Goal: Task Accomplishment & Management: Use online tool/utility

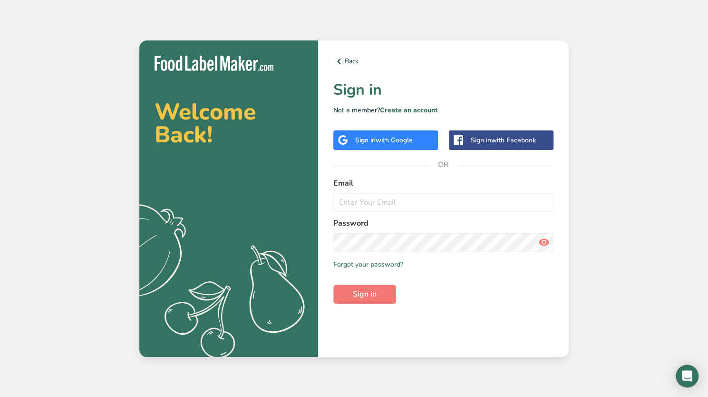
click at [487, 142] on div "Sign in with Facebook" at bounding box center [503, 140] width 65 height 10
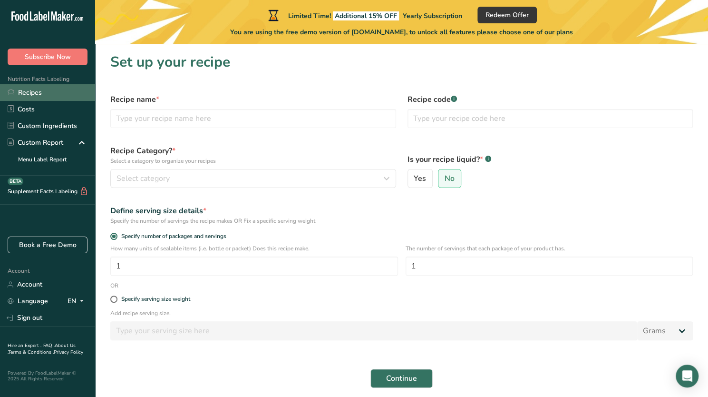
click at [55, 94] on link "Recipes" at bounding box center [47, 92] width 95 height 17
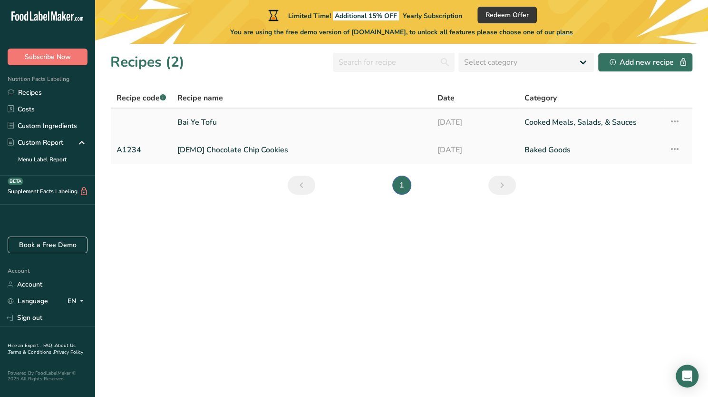
click at [214, 122] on link "Bai Ye Tofu" at bounding box center [301, 122] width 249 height 20
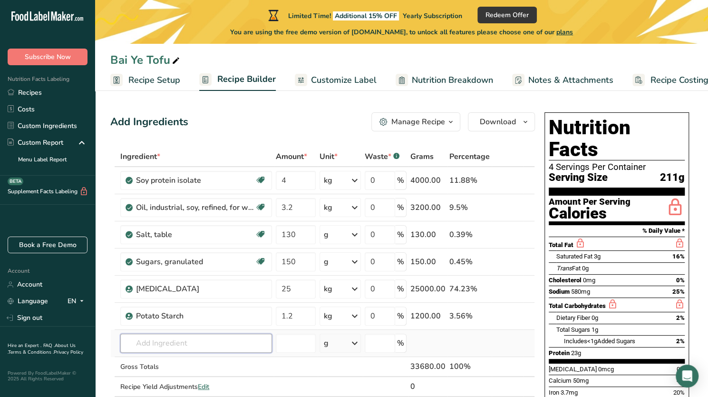
click at [195, 338] on input "text" at bounding box center [196, 343] width 152 height 19
type input "L"
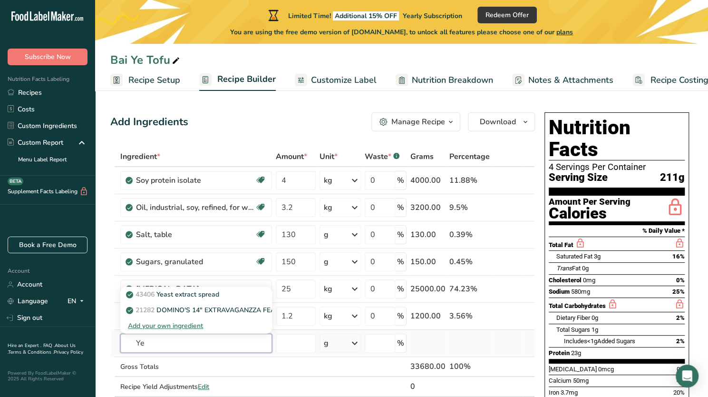
type input "Y"
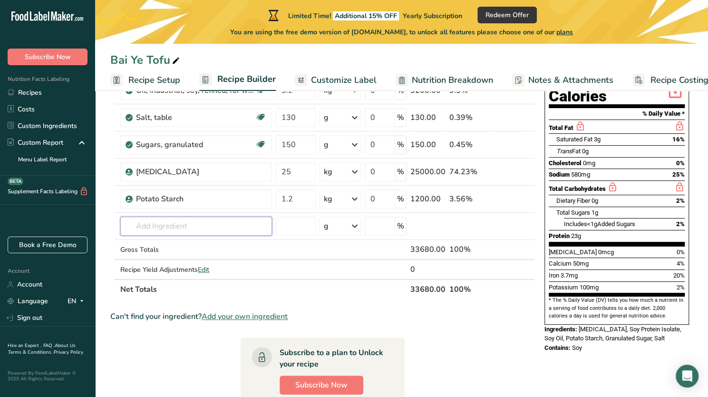
scroll to position [120, 0]
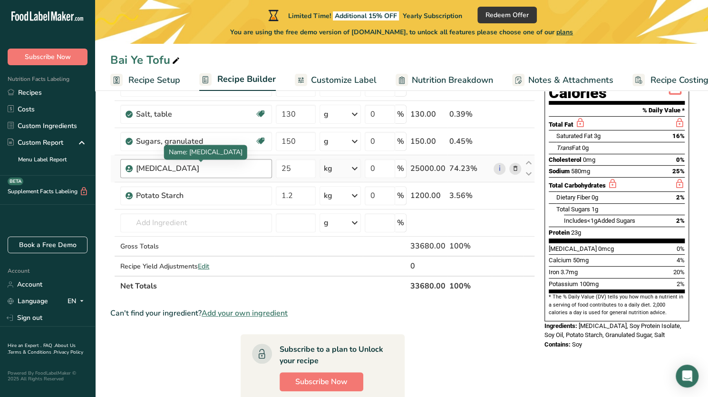
click at [196, 167] on div "Purified Water" at bounding box center [195, 168] width 119 height 11
click at [156, 170] on div "Purified Water" at bounding box center [195, 168] width 119 height 11
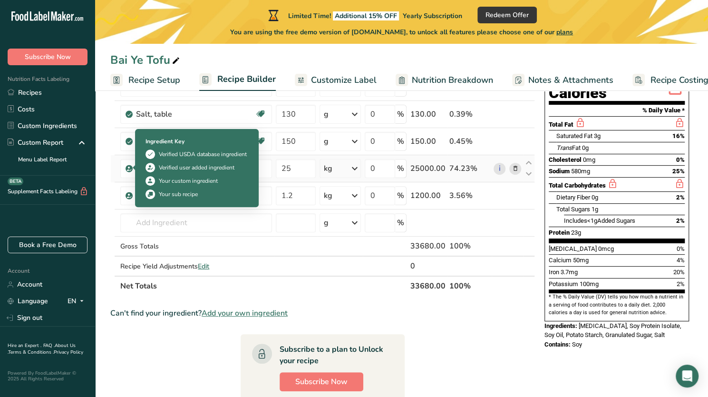
click at [128, 167] on icon at bounding box center [130, 168] width 6 height 9
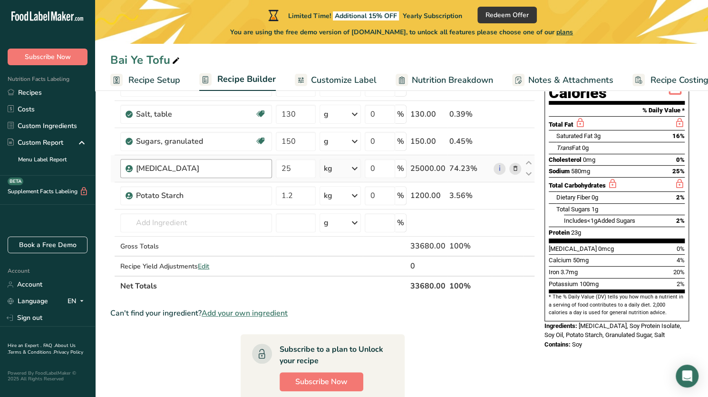
click at [257, 168] on div "Purified Water" at bounding box center [201, 168] width 130 height 11
click at [499, 167] on link "i" at bounding box center [500, 169] width 12 height 12
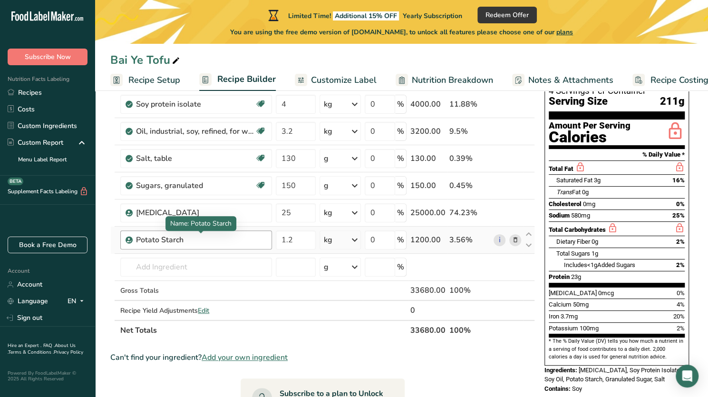
scroll to position [74, 0]
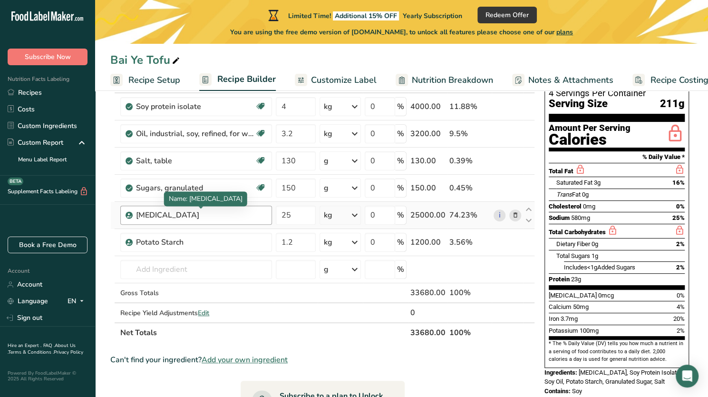
click at [220, 209] on div "Purified Water" at bounding box center [195, 214] width 119 height 11
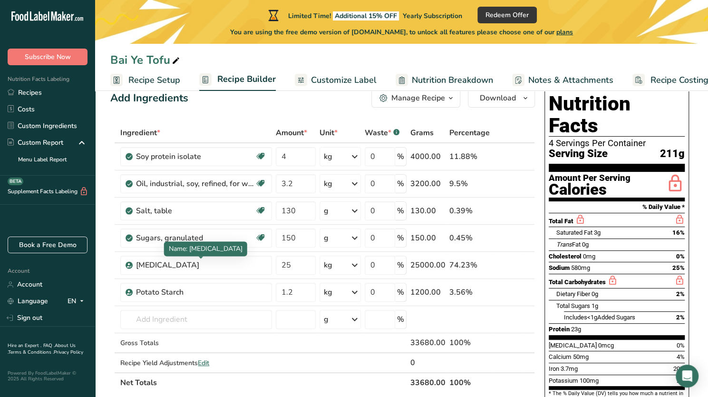
scroll to position [23, 0]
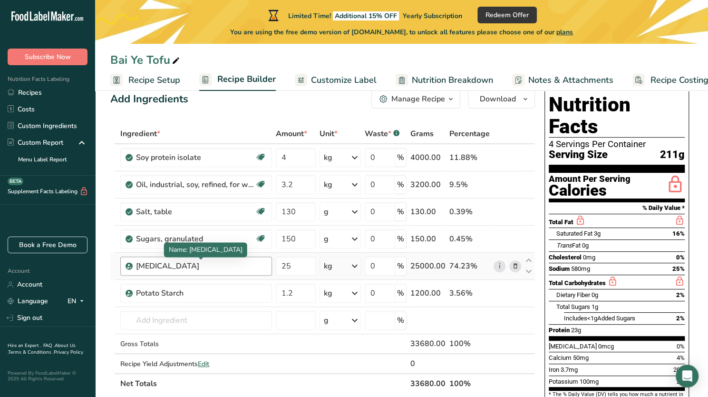
click at [192, 265] on div "Purified Water" at bounding box center [195, 265] width 119 height 11
click at [514, 268] on icon at bounding box center [515, 266] width 7 height 10
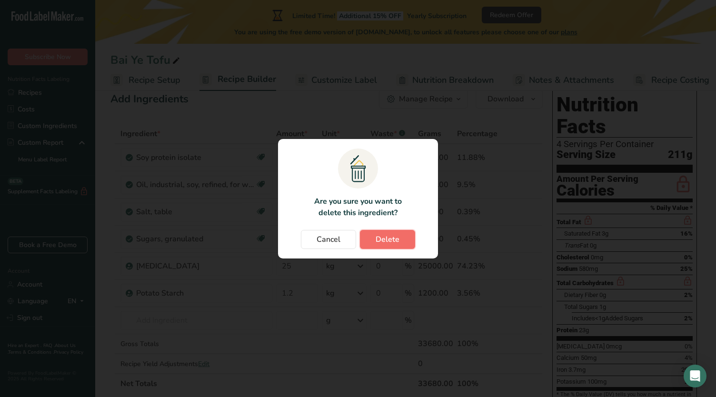
click at [380, 236] on span "Delete" at bounding box center [387, 239] width 24 height 11
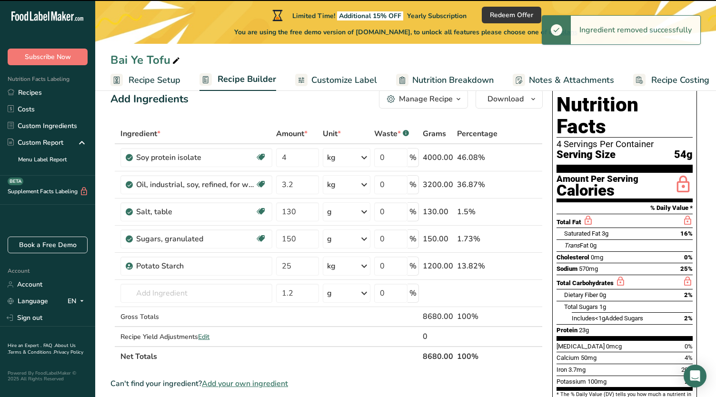
type input "1.2"
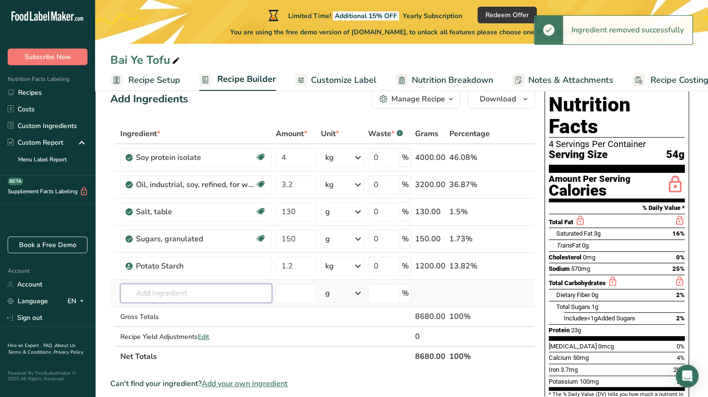
click at [205, 294] on input "text" at bounding box center [196, 293] width 152 height 19
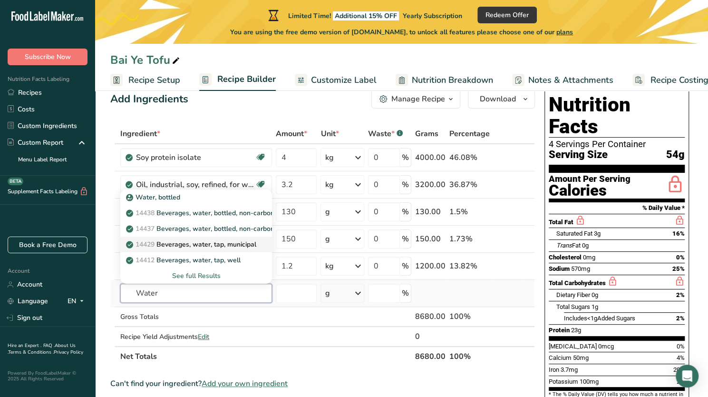
type input "Water"
click at [226, 245] on p "14429 Beverages, water, tap, municipal" at bounding box center [192, 244] width 128 height 10
type input "Beverages, water, tap, municipal"
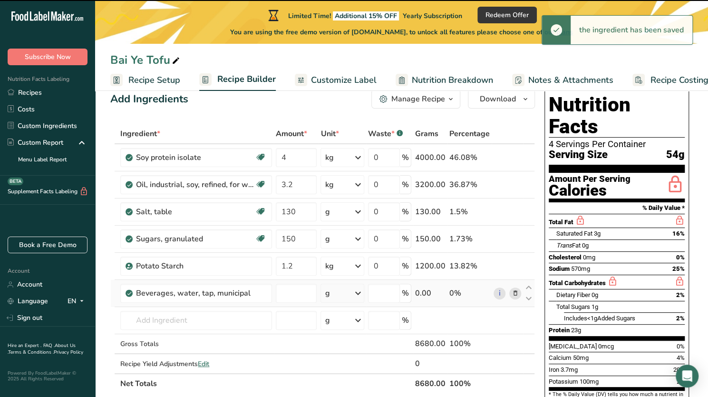
type input "0"
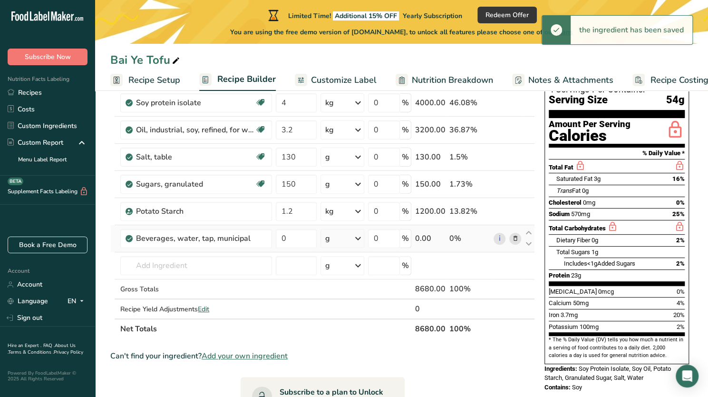
scroll to position [78, 0]
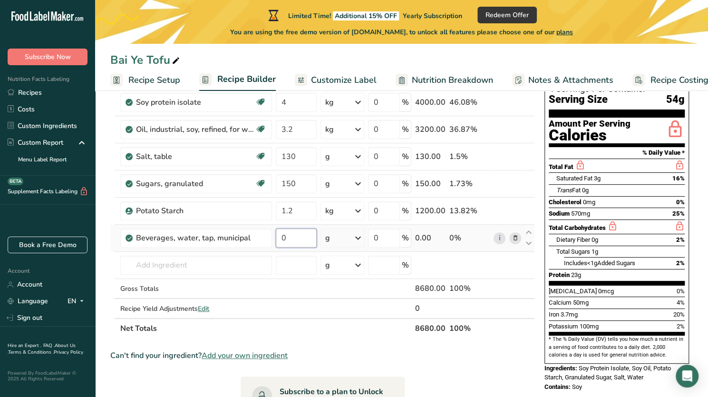
click at [293, 239] on input "0" at bounding box center [296, 237] width 41 height 19
type input "25"
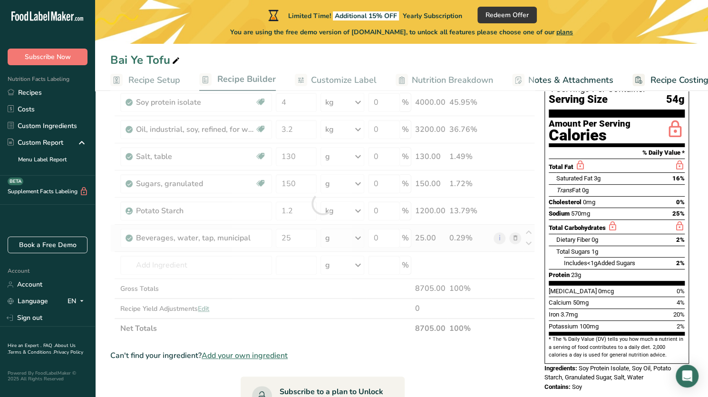
click at [334, 237] on div "Ingredient * Amount * Unit * Waste * .a-a{fill:#347362;}.b-a{fill:#fff;} Grams …" at bounding box center [322, 204] width 425 height 270
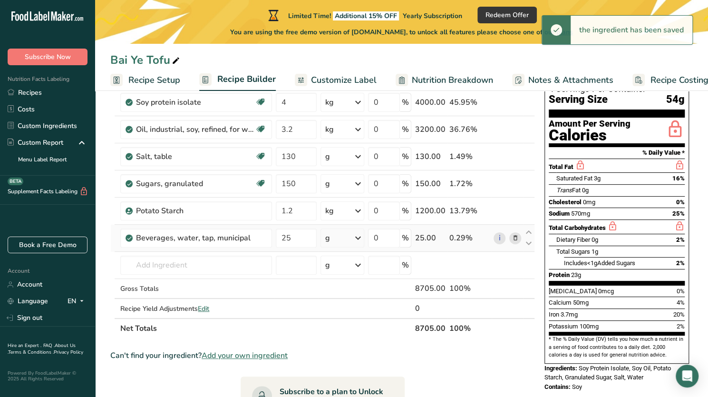
click at [355, 237] on icon at bounding box center [358, 237] width 11 height 17
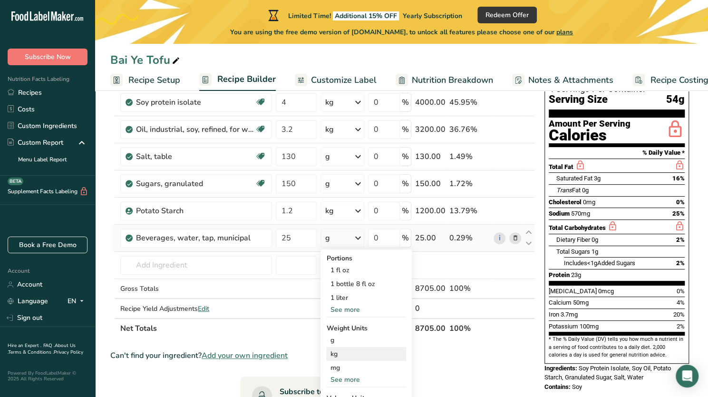
click at [339, 354] on div "kg" at bounding box center [366, 354] width 80 height 14
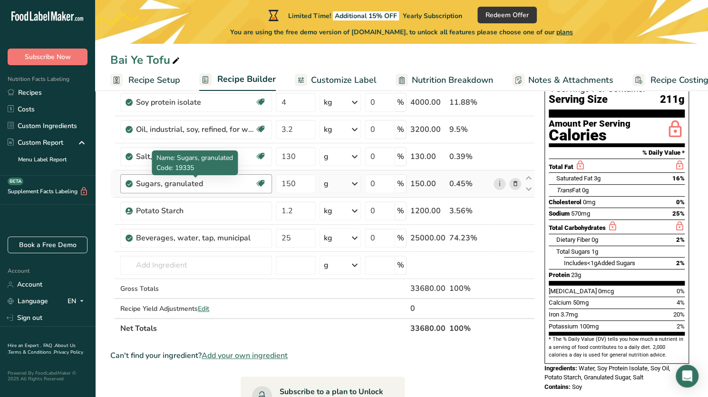
click at [236, 178] on div "Sugars, granulated" at bounding box center [195, 183] width 119 height 11
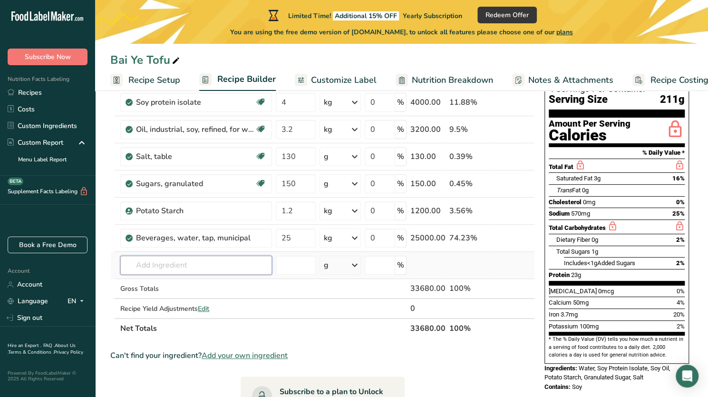
click at [226, 259] on input "text" at bounding box center [196, 265] width 152 height 19
type input "Levex"
type input "S"
type input "Lexev Sumi"
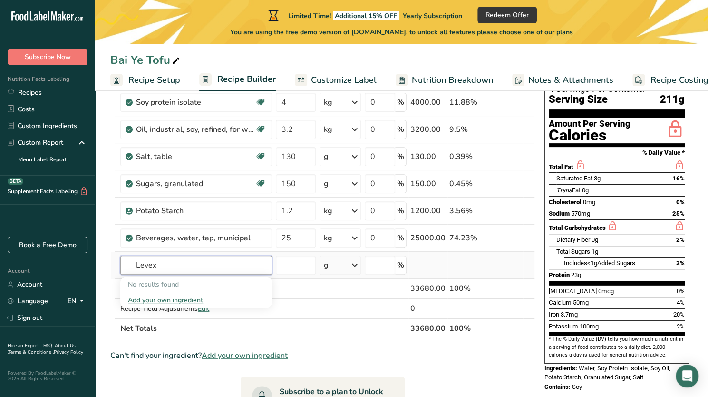
type input "Levex"
type input "Lexev"
type input "Levex Sumi HIG"
click at [313, 262] on input "number" at bounding box center [296, 265] width 40 height 19
click at [200, 265] on input "text" at bounding box center [196, 265] width 152 height 19
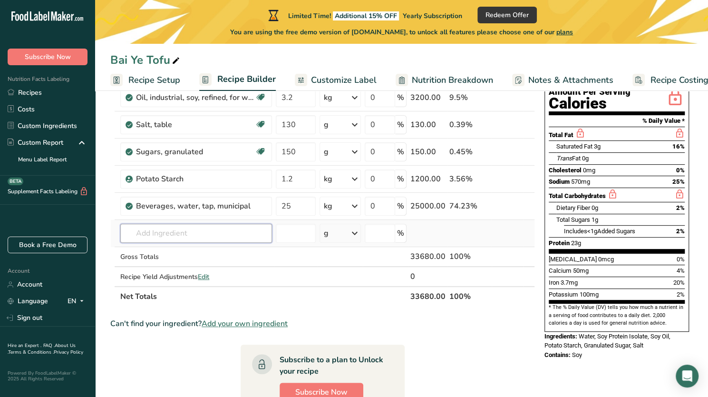
scroll to position [110, 0]
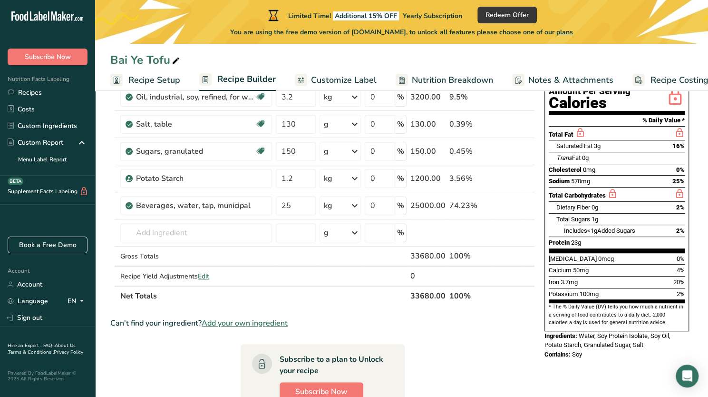
click at [224, 322] on span "Add your own ingredient" at bounding box center [245, 322] width 86 height 11
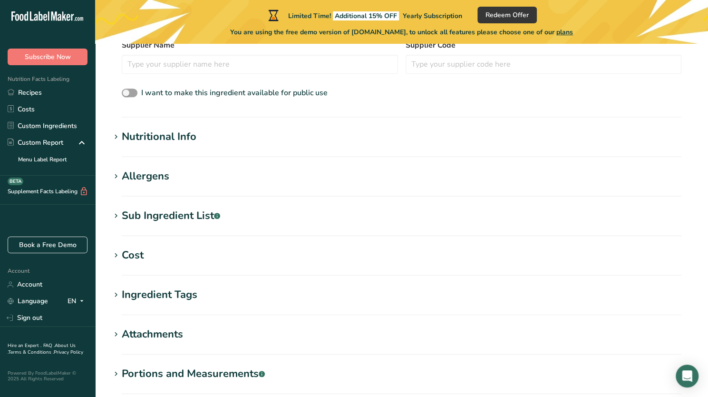
scroll to position [292, 0]
click at [183, 169] on h1 "Allergens" at bounding box center [401, 176] width 583 height 16
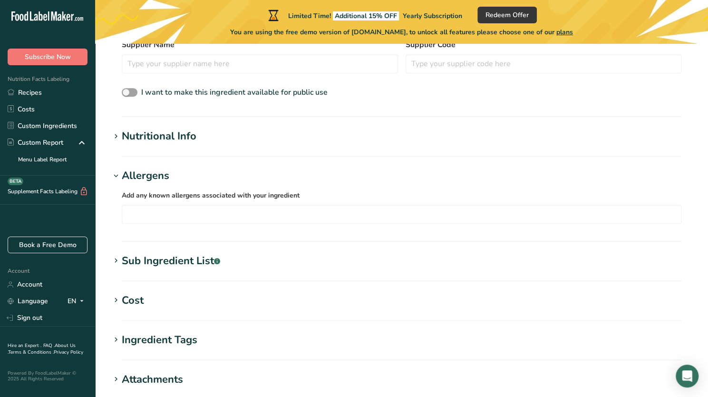
click at [183, 169] on h1 "Allergens" at bounding box center [401, 176] width 583 height 16
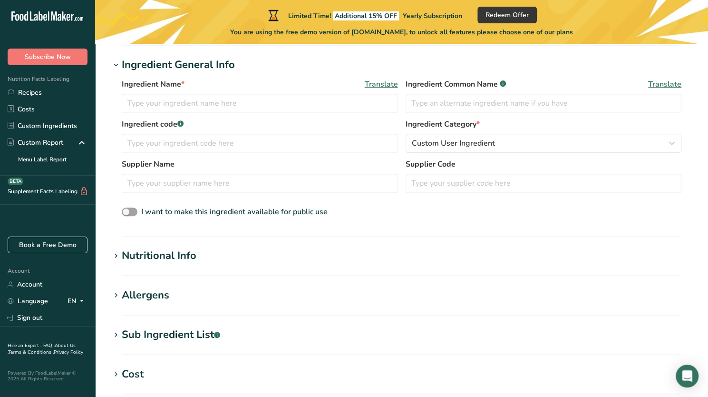
scroll to position [170, 0]
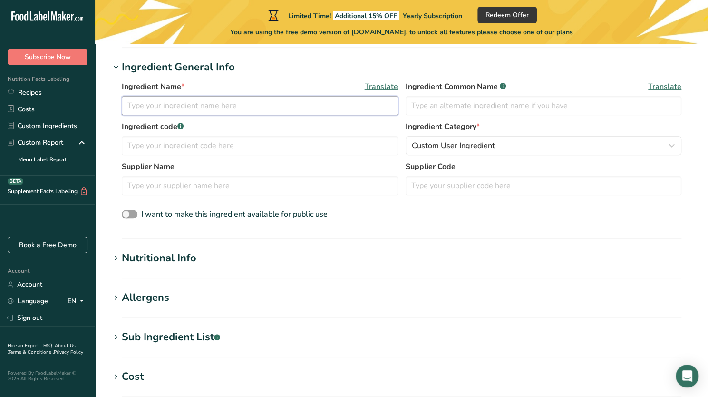
click at [219, 98] on input "text" at bounding box center [260, 105] width 276 height 19
type input "L"
click at [206, 111] on input "text" at bounding box center [260, 105] width 276 height 19
paste input "Levex Sumi HIG"
type input "Levex Sumi HIG"
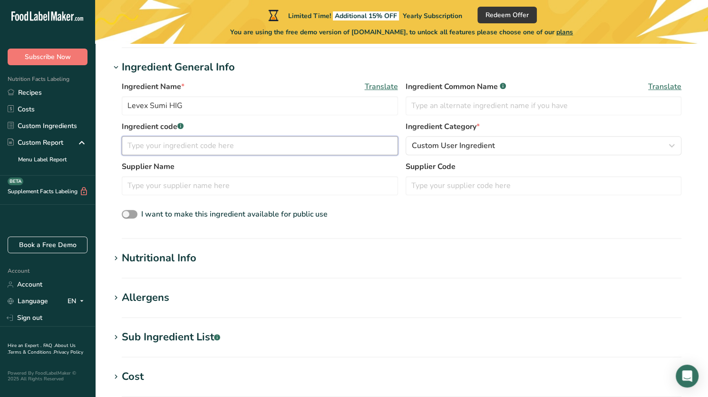
click at [182, 124] on body ".a-20{fill:#fff;} Subscribe Now Nutrition Facts Labeling Recipes Costs Custom I…" at bounding box center [354, 230] width 708 height 801
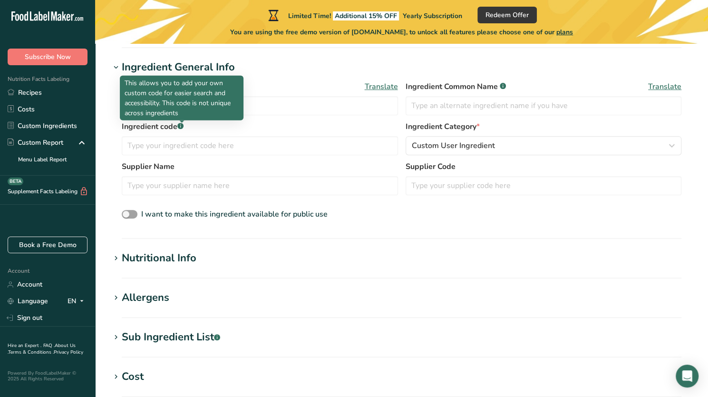
click at [182, 124] on div at bounding box center [181, 122] width 5 height 5
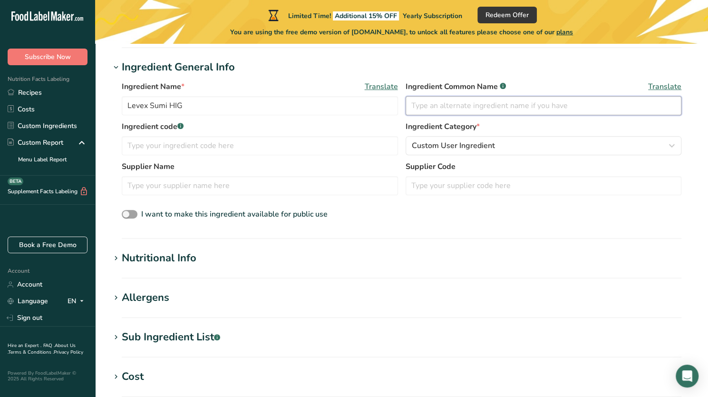
click at [438, 109] on input "text" at bounding box center [544, 105] width 276 height 19
paste input "Levex Sumi HIG"
type input "Levex Sumi HIG"
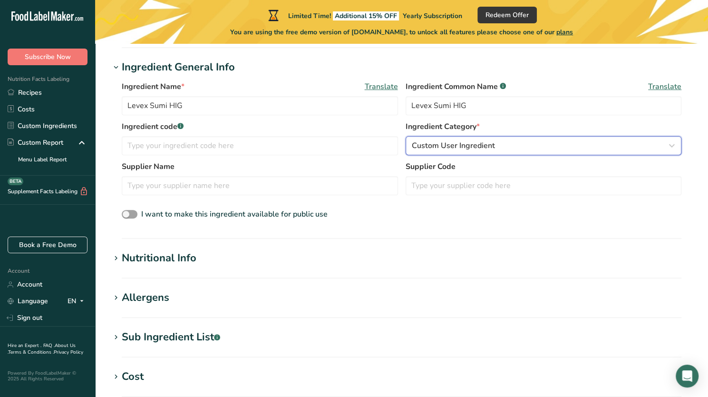
click at [442, 145] on span "Custom User Ingredient" at bounding box center [453, 145] width 83 height 11
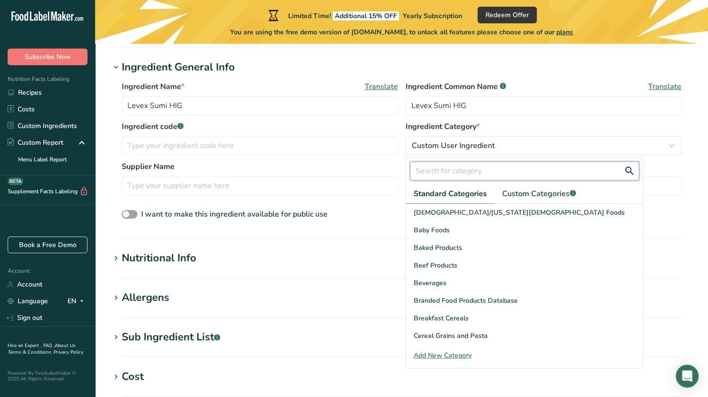
click at [440, 177] on input "text" at bounding box center [524, 170] width 229 height 19
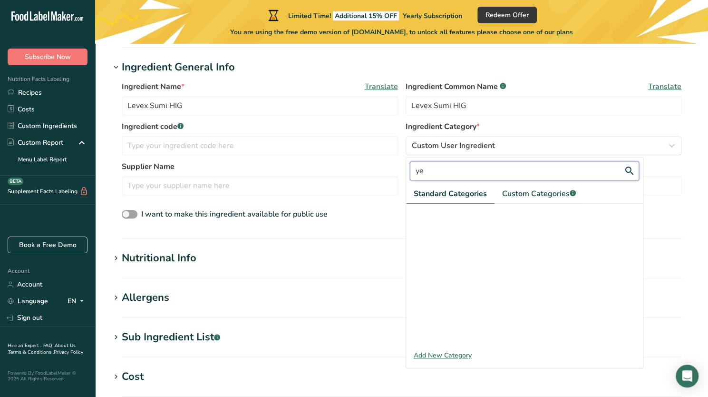
type input "y"
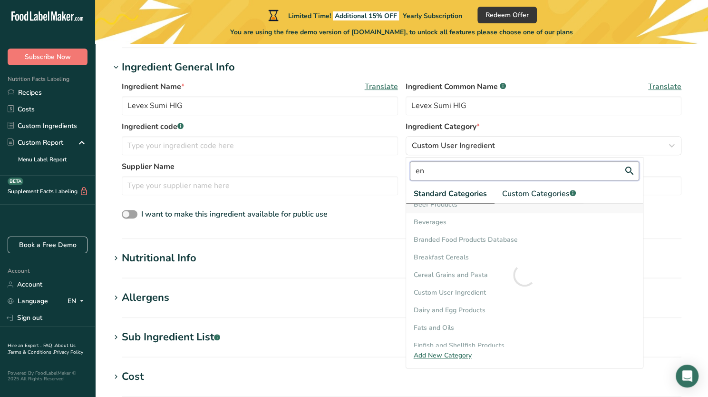
scroll to position [0, 0]
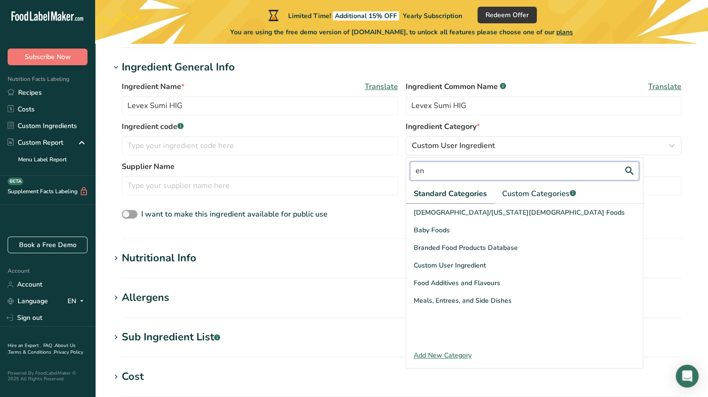
type input "e"
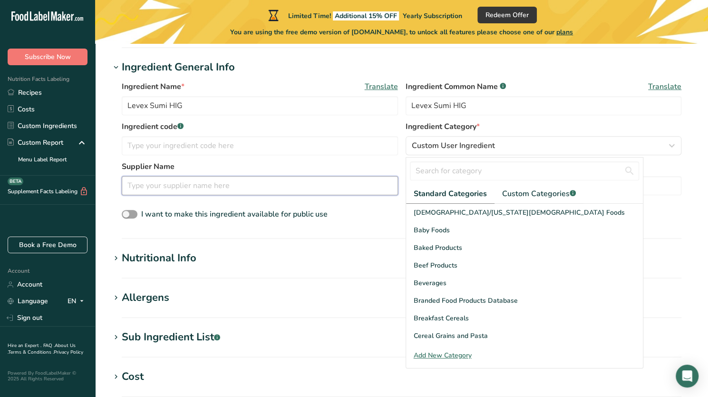
click at [380, 188] on input "text" at bounding box center [260, 185] width 276 height 19
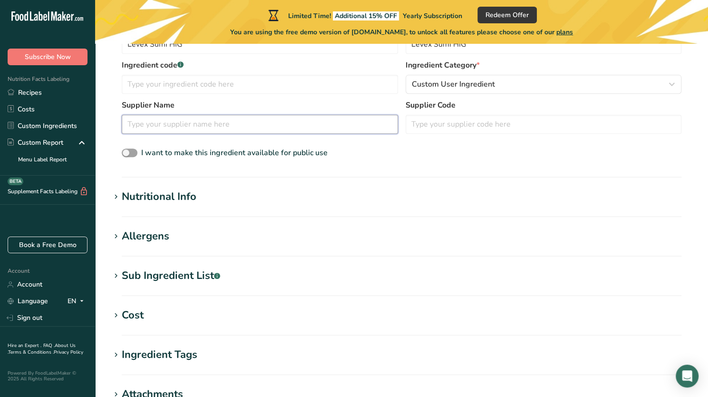
scroll to position [232, 0]
click at [339, 202] on h1 "Nutritional Info" at bounding box center [401, 196] width 583 height 16
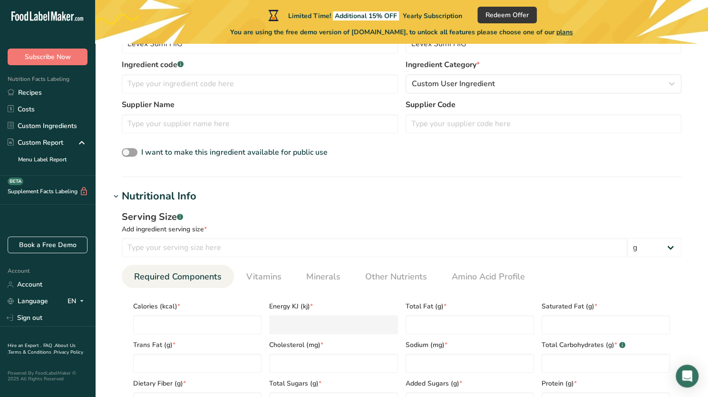
click at [339, 202] on h1 "Nutritional Info" at bounding box center [401, 196] width 583 height 16
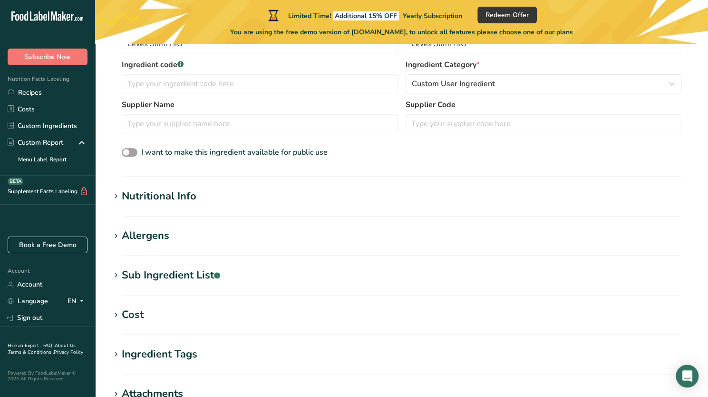
click at [339, 202] on h1 "Nutritional Info" at bounding box center [401, 196] width 583 height 16
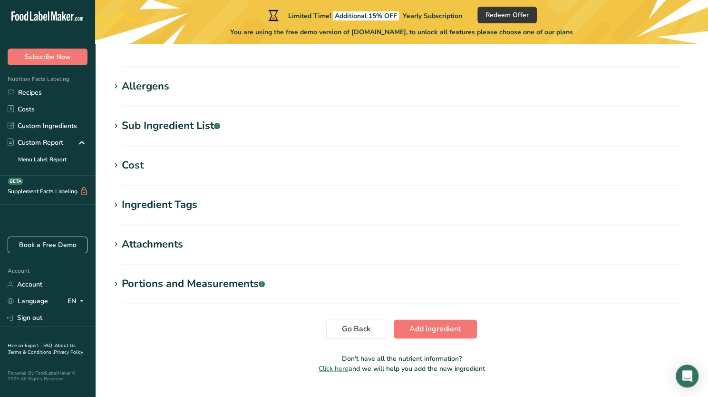
scroll to position [623, 0]
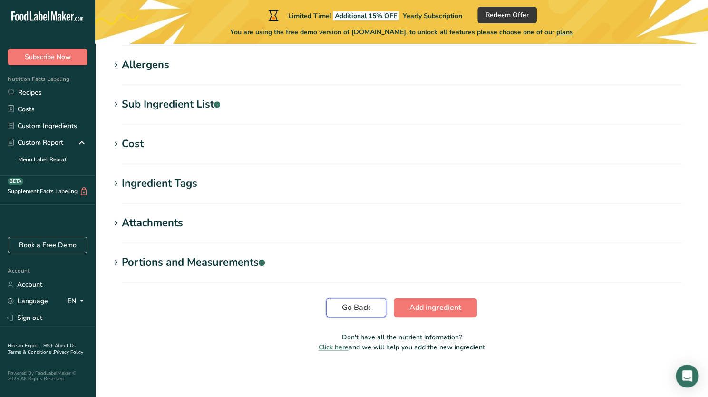
click at [349, 303] on span "Go Back" at bounding box center [356, 307] width 29 height 11
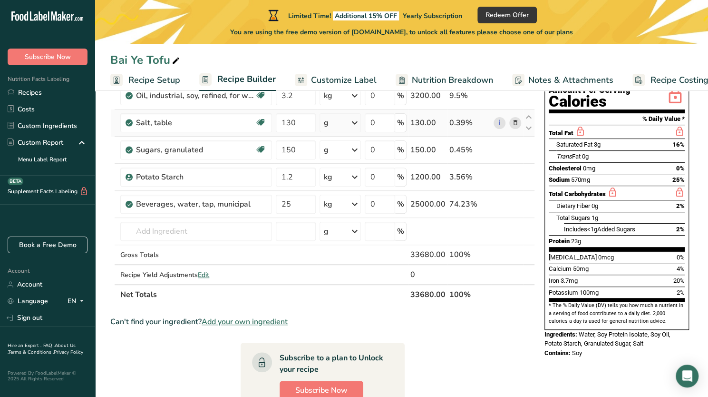
scroll to position [112, 0]
click at [589, 330] on span "Water, Soy Protein Isolate, Soy Oil, Potato Starch, Granulated Sugar, Salt" at bounding box center [608, 338] width 126 height 17
click at [238, 224] on input "text" at bounding box center [196, 230] width 152 height 19
click at [296, 229] on input "number" at bounding box center [296, 230] width 40 height 19
click at [237, 223] on input "text" at bounding box center [196, 230] width 152 height 19
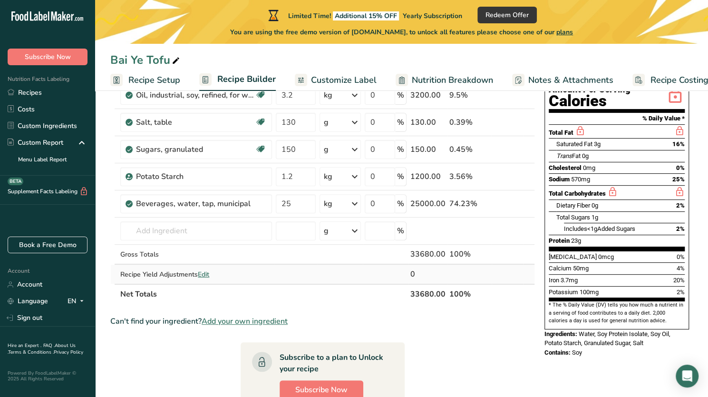
click at [209, 274] on span "Edit" at bounding box center [203, 274] width 11 height 9
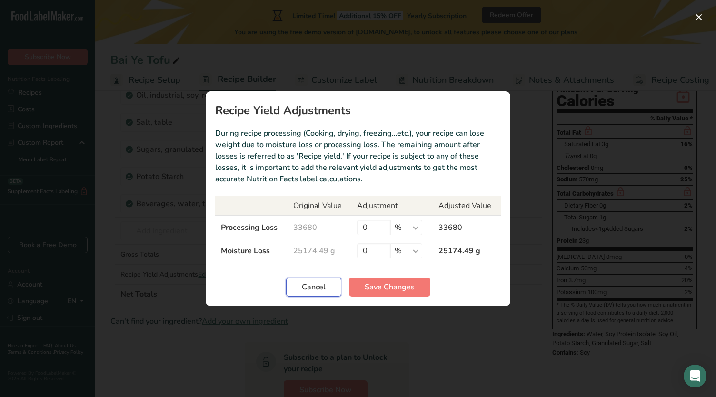
click at [312, 285] on span "Cancel" at bounding box center [314, 286] width 24 height 11
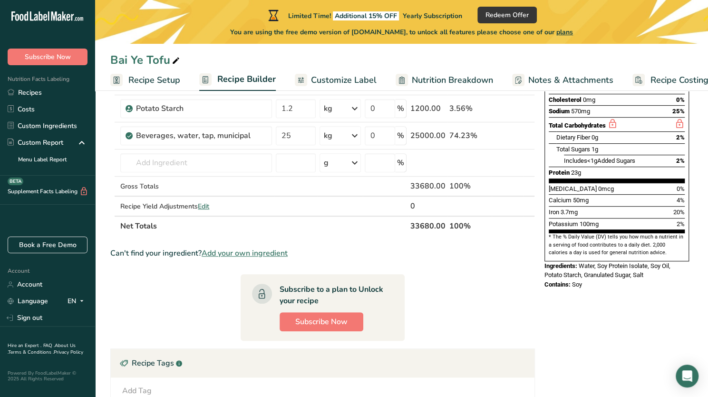
scroll to position [178, 0]
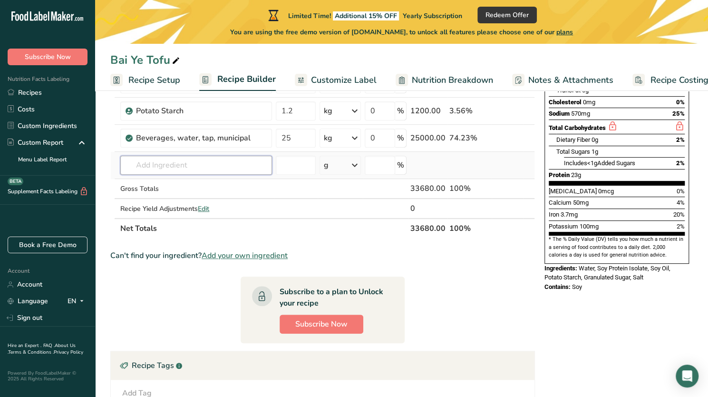
click at [209, 161] on input "text" at bounding box center [196, 165] width 152 height 19
type input "transglu"
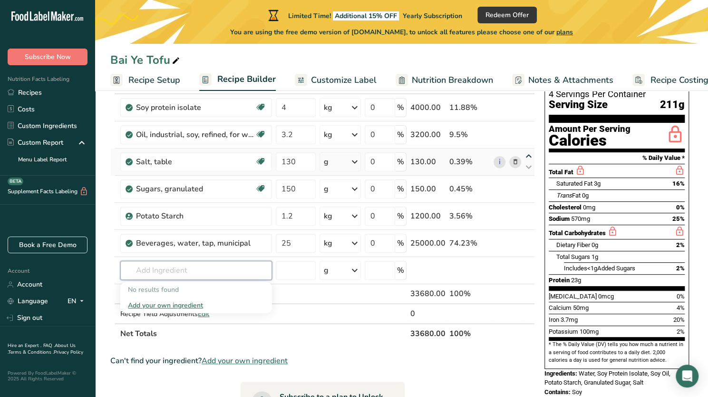
scroll to position [74, 0]
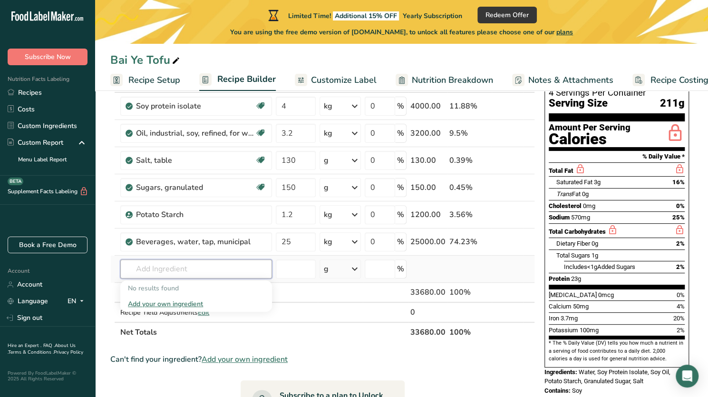
click at [209, 263] on input "text" at bounding box center [196, 268] width 152 height 19
click at [188, 303] on div "Add your own ingredient" at bounding box center [196, 304] width 137 height 10
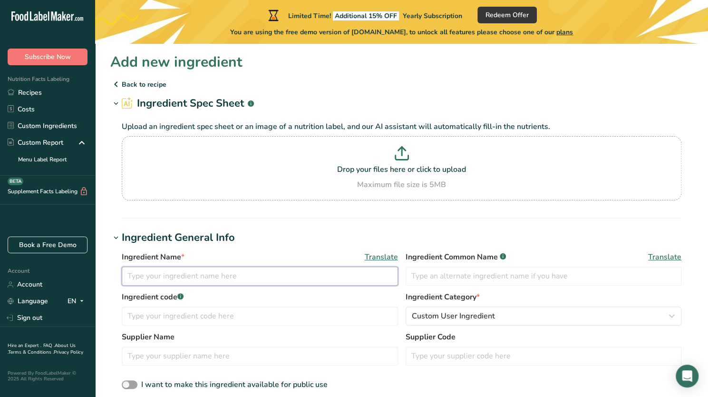
click at [206, 273] on input "text" at bounding box center [260, 275] width 276 height 19
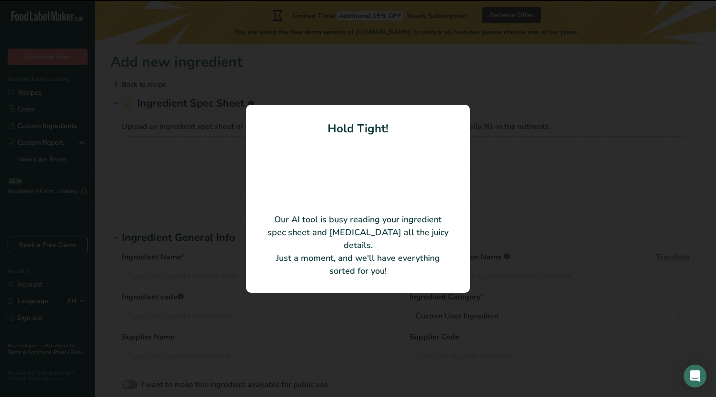
type input "Yeast Extract"
type input "SCHWARP BIYOTEKNOLOJI SANAYI VE TICARET A.S."
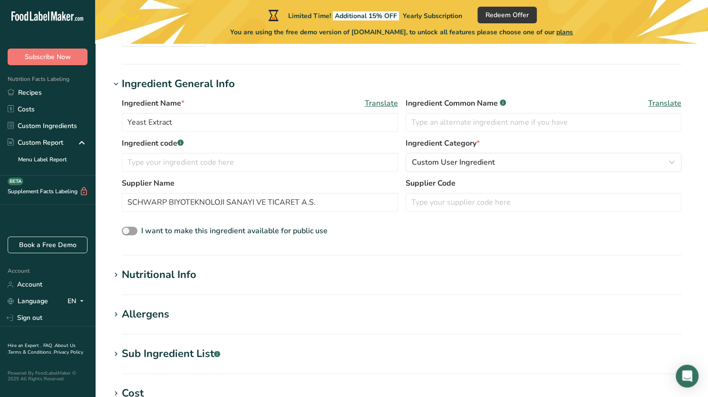
scroll to position [149, 0]
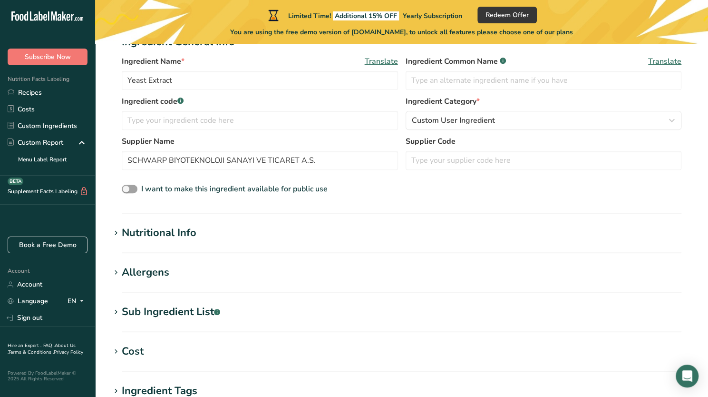
click at [279, 238] on h1 "Nutritional Info" at bounding box center [401, 233] width 583 height 16
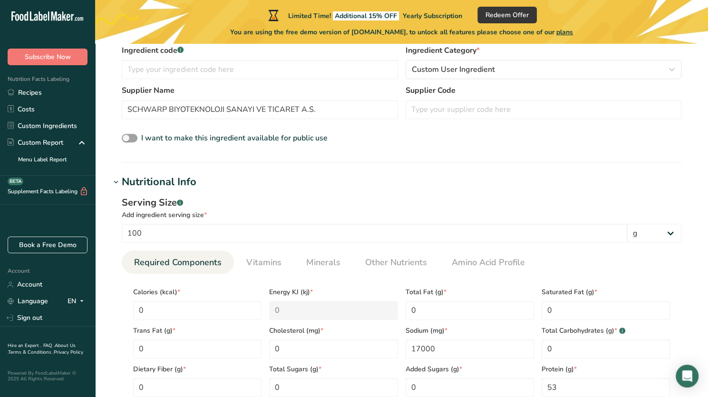
scroll to position [199, 0]
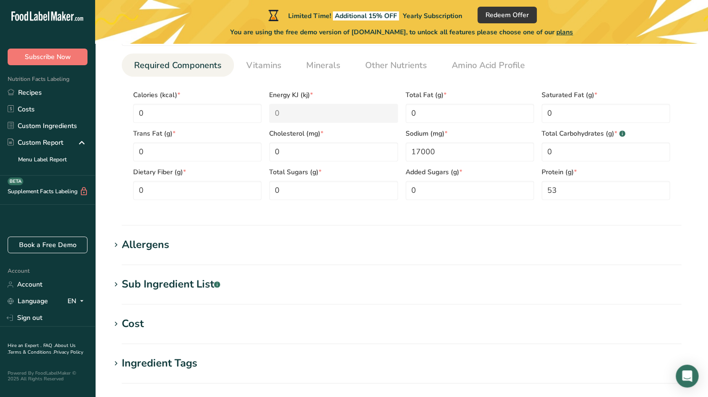
click at [185, 243] on h1 "Allergens" at bounding box center [401, 245] width 583 height 16
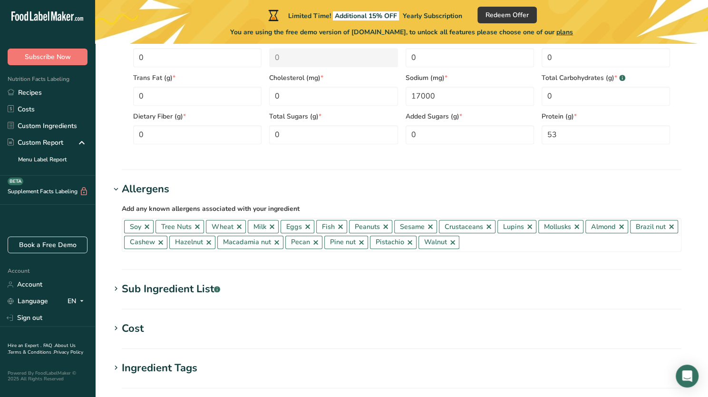
scroll to position [454, 0]
click at [211, 280] on div "Sub Ingredient List .a-a{fill:#347362;}.b-a{fill:#fff;}" at bounding box center [171, 288] width 98 height 16
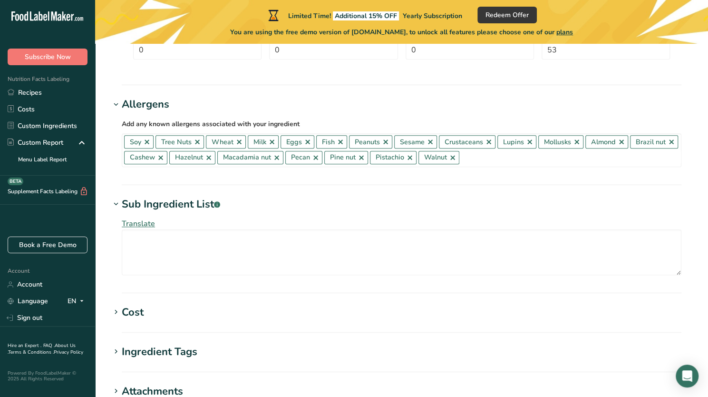
click at [174, 317] on h1 "Cost" at bounding box center [401, 313] width 583 height 16
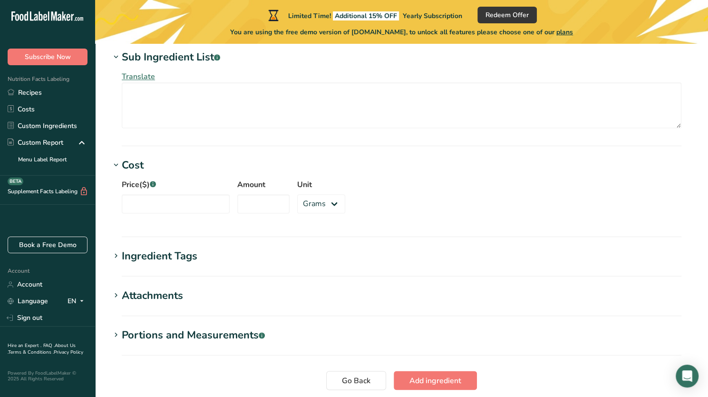
scroll to position [685, 0]
click at [201, 258] on h1 "Ingredient Tags" at bounding box center [401, 256] width 583 height 16
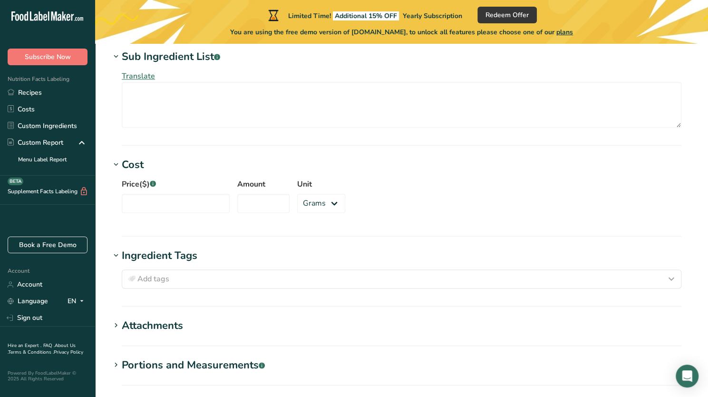
click at [192, 322] on h1 "Attachments" at bounding box center [401, 326] width 583 height 16
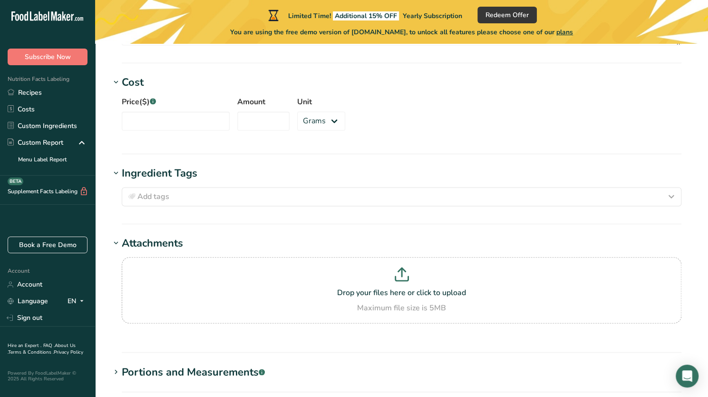
scroll to position [768, 0]
click at [199, 372] on div "Portions and Measurements .a-a{fill:#347362;}.b-a{fill:#fff;}" at bounding box center [193, 372] width 143 height 16
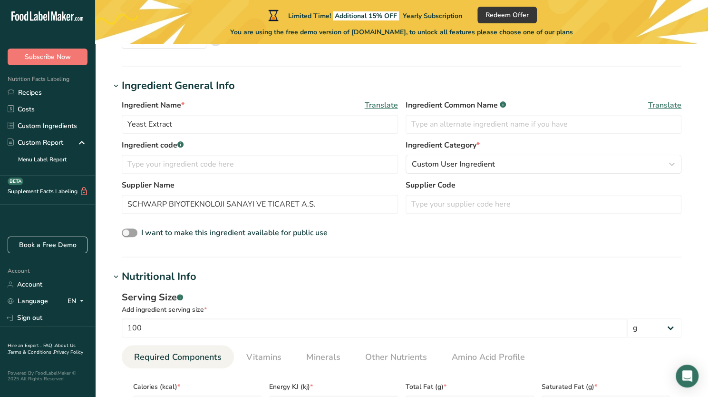
scroll to position [102, 0]
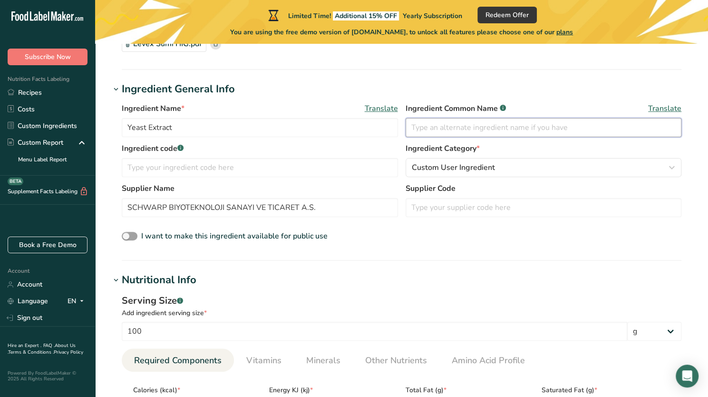
click at [509, 128] on input "text" at bounding box center [544, 127] width 276 height 19
type input "Levex Sumi HIG"
click at [325, 209] on input "SCHWARP BIYOTEKNOLOJI SANAYI VE TICARET A.S." at bounding box center [260, 207] width 276 height 19
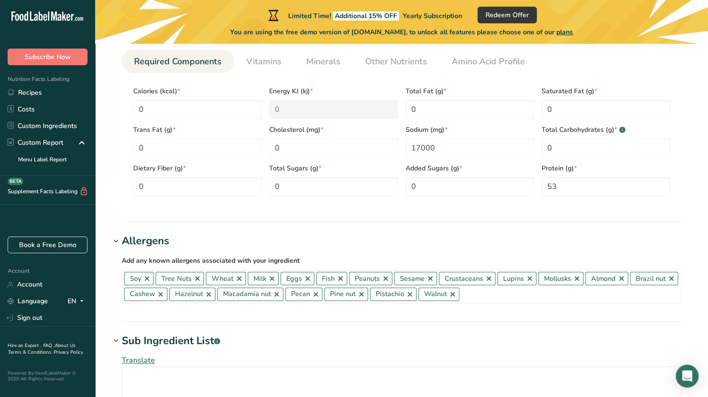
scroll to position [385, 0]
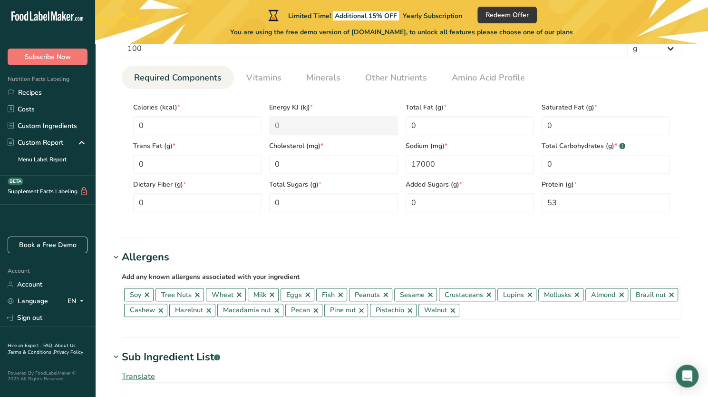
click at [250, 333] on section "Allergens Add any known allergens associated with your ingredient Soy Tree Nuts…" at bounding box center [401, 293] width 583 height 88
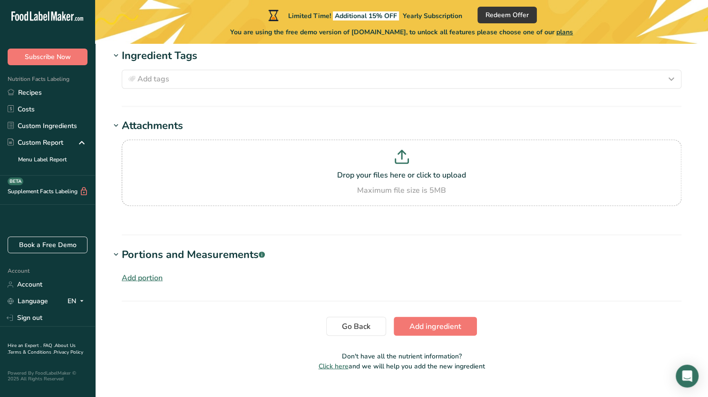
scroll to position [902, 0]
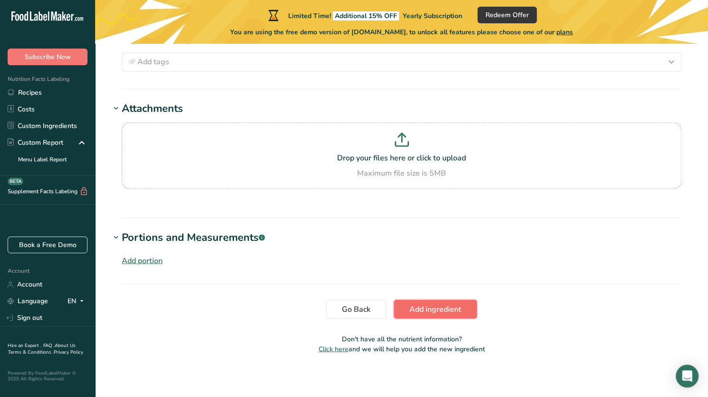
click at [432, 303] on span "Add ingredient" at bounding box center [436, 308] width 52 height 11
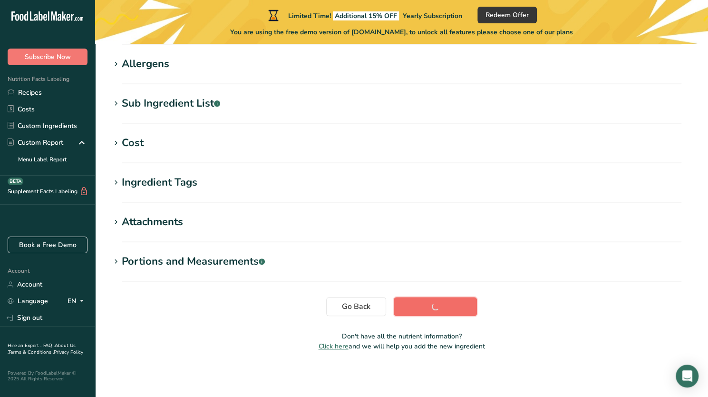
scroll to position [0, 0]
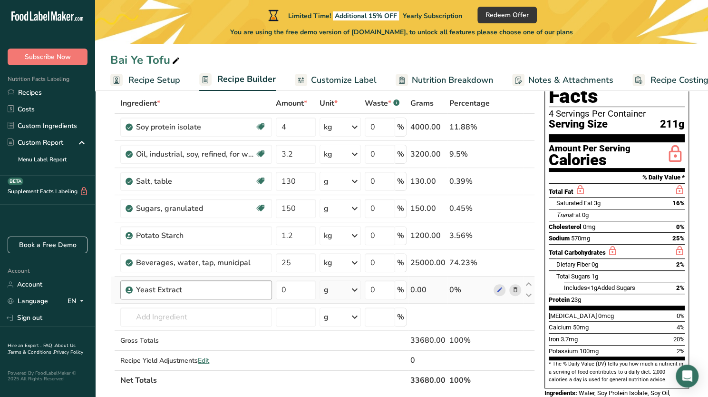
scroll to position [55, 0]
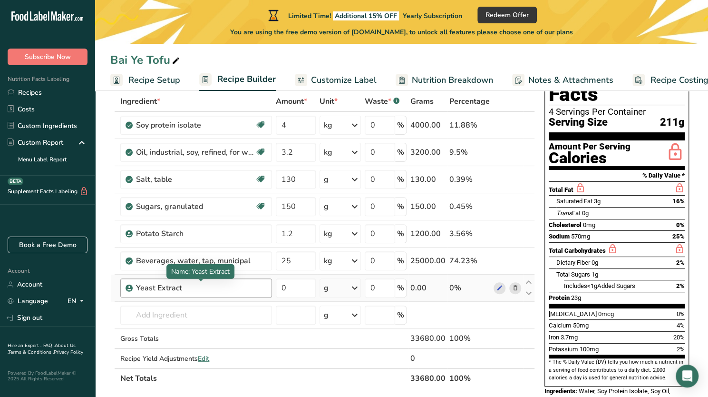
click at [234, 290] on div "Yeast Extract" at bounding box center [195, 287] width 119 height 11
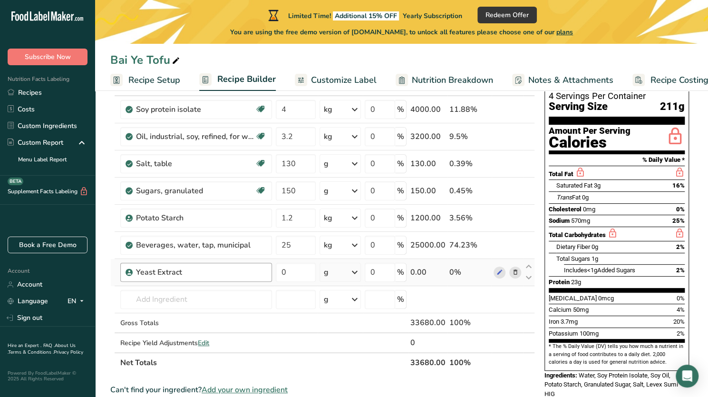
scroll to position [106, 0]
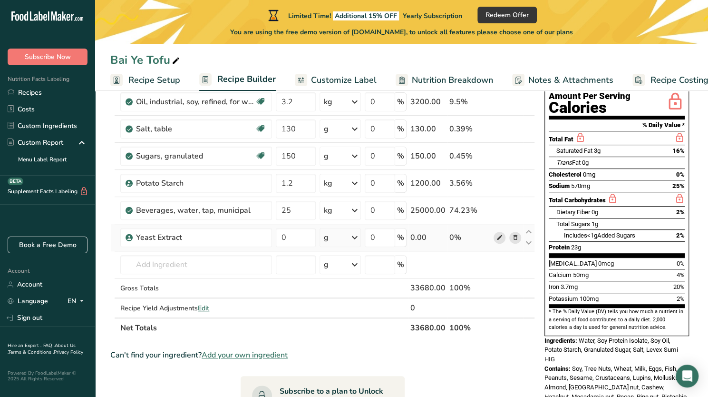
click at [497, 238] on icon at bounding box center [499, 238] width 7 height 10
click at [206, 268] on input "text" at bounding box center [196, 264] width 152 height 19
click at [220, 355] on span "Add your own ingredient" at bounding box center [245, 354] width 86 height 11
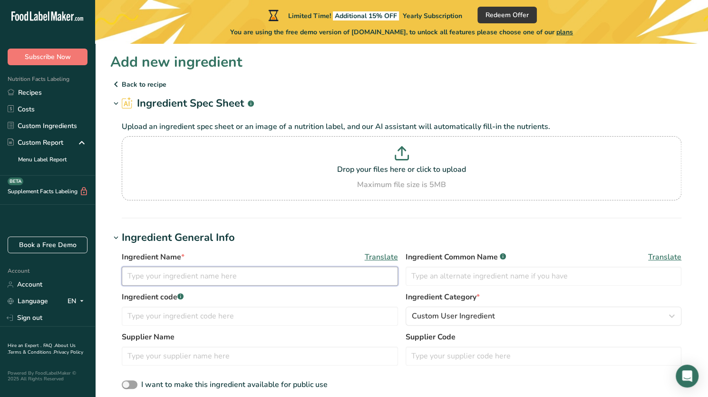
click at [214, 284] on input "text" at bounding box center [260, 275] width 276 height 19
type input "E"
click at [253, 272] on input "Transglu" at bounding box center [260, 275] width 276 height 19
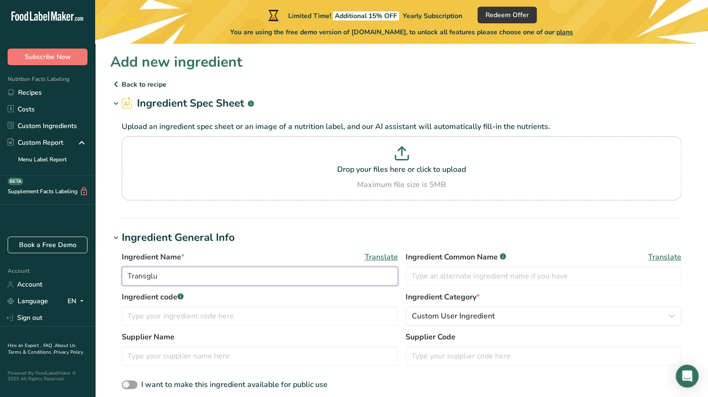
paste input "taminase"
type input "Transglutaminase"
click at [501, 279] on input "text" at bounding box center [544, 275] width 276 height 19
paste input "Transglutaminase"
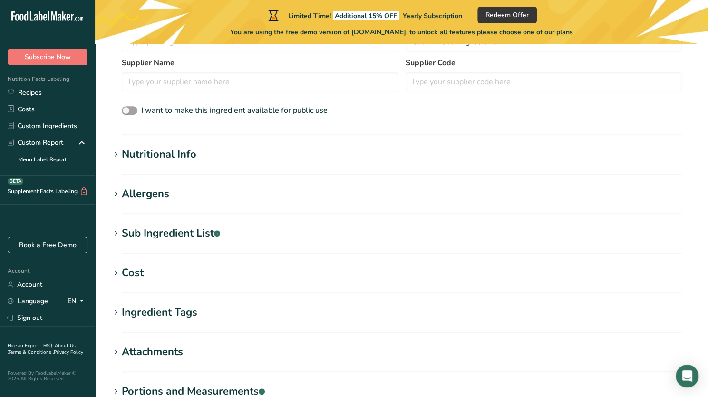
scroll to position [275, 0]
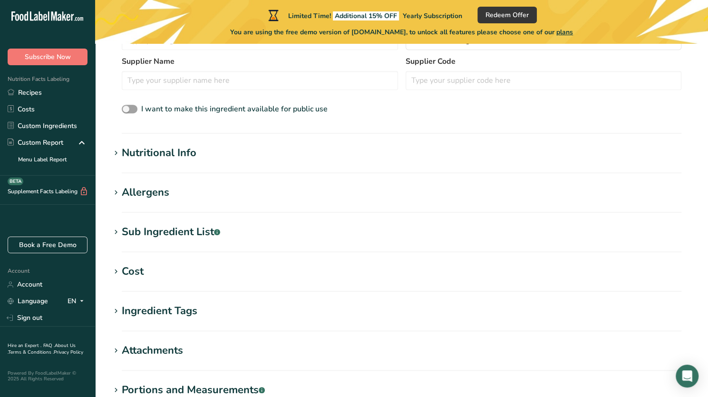
type input "Transglutaminase"
click at [231, 168] on section "Nutritional Info Serving Size .a-a{fill:#347362;}.b-a{fill:#fff;} Add ingredien…" at bounding box center [401, 159] width 583 height 28
click at [182, 156] on div "Nutritional Info" at bounding box center [159, 153] width 75 height 16
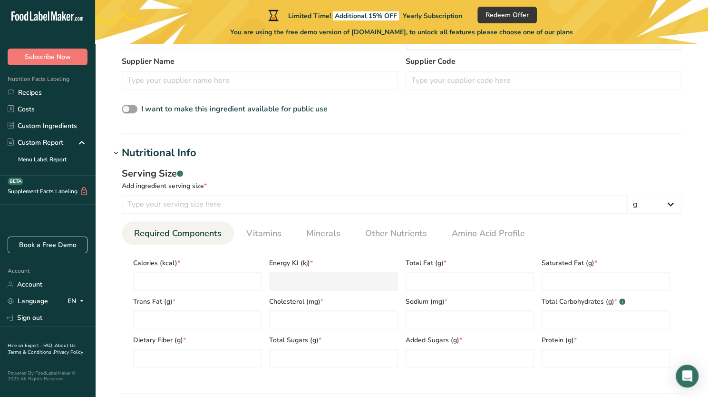
click at [182, 156] on div "Nutritional Info" at bounding box center [159, 153] width 75 height 16
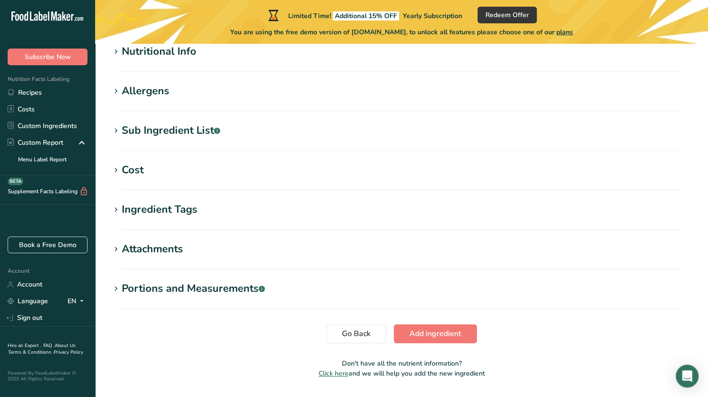
scroll to position [377, 0]
click at [406, 325] on button "Add ingredient" at bounding box center [435, 333] width 83 height 19
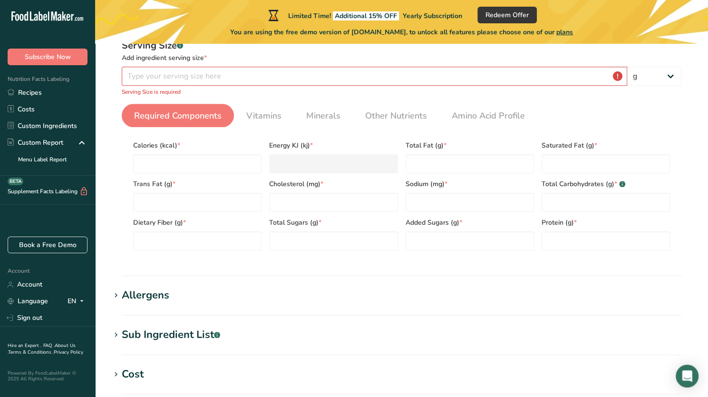
scroll to position [158, 0]
click at [247, 167] on input "number" at bounding box center [197, 163] width 128 height 19
type input "0"
type KJ "0"
type input "0"
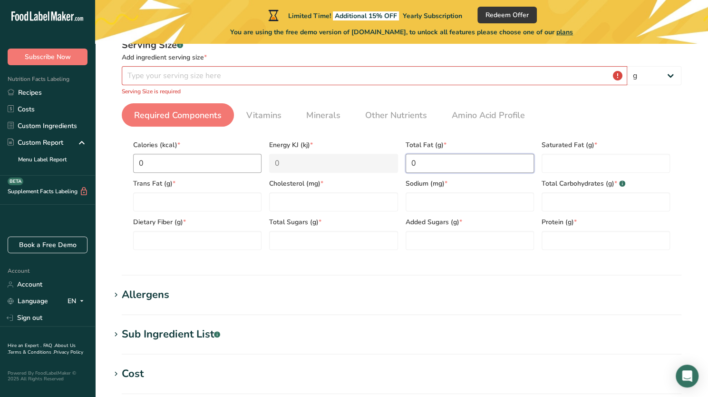
type Fat "0"
type input "0"
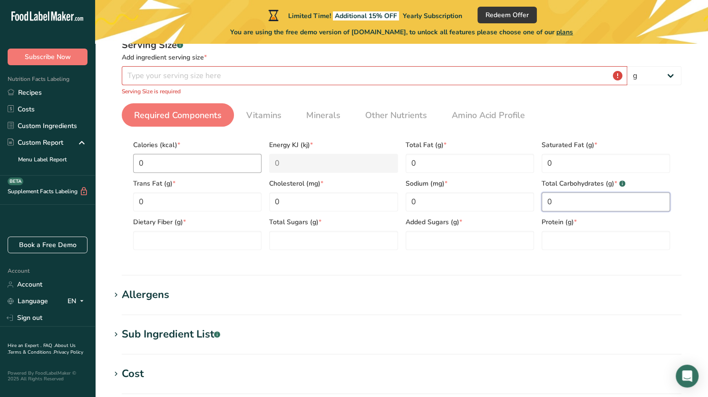
type Carbohydrates "0"
type Fiber "0"
type Sugars "0"
type Sugars "00"
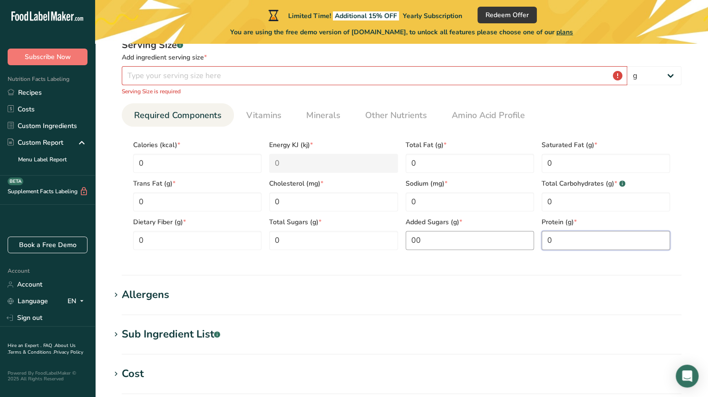
type input "0"
click at [442, 241] on Sugars "00" at bounding box center [470, 240] width 128 height 19
type Sugars "0"
click at [432, 76] on input "number" at bounding box center [375, 75] width 506 height 19
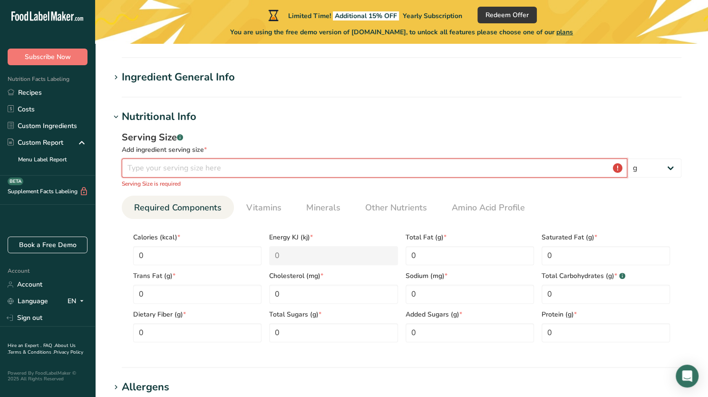
scroll to position [65, 0]
type input "0"
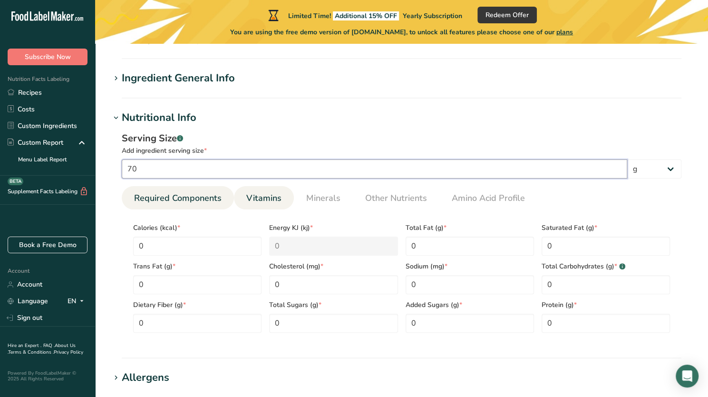
type input "70"
click at [282, 197] on link "Vitamins" at bounding box center [264, 198] width 43 height 24
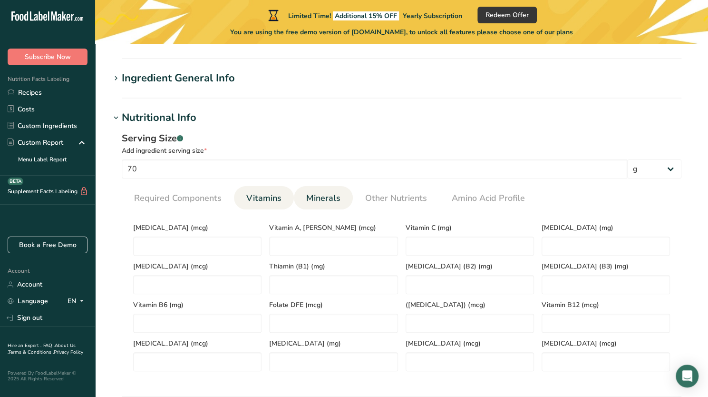
click at [320, 199] on span "Minerals" at bounding box center [323, 198] width 34 height 13
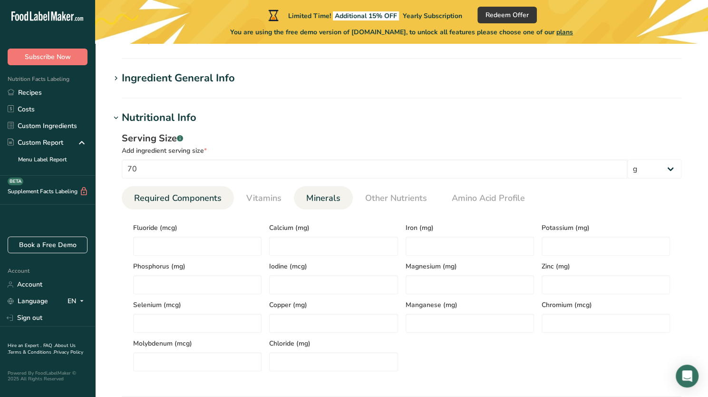
click at [201, 199] on span "Required Components" at bounding box center [178, 198] width 88 height 13
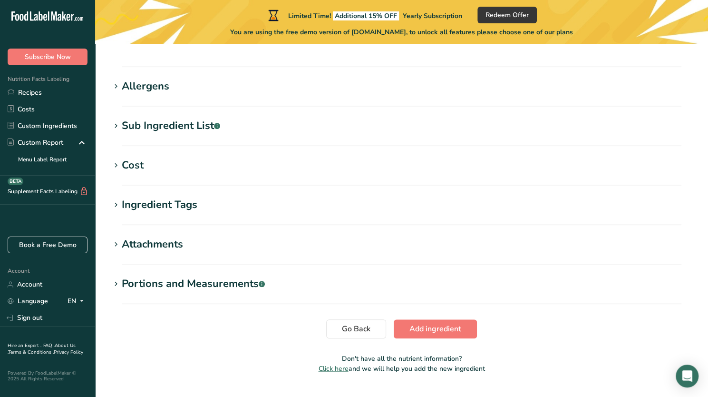
scroll to position [359, 0]
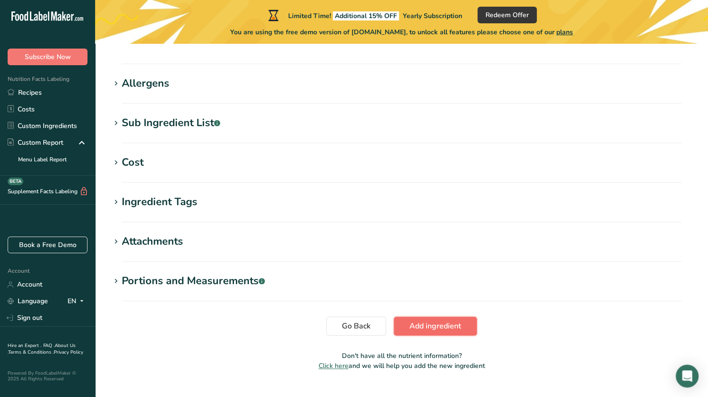
click at [423, 334] on button "Add ingredient" at bounding box center [435, 325] width 83 height 19
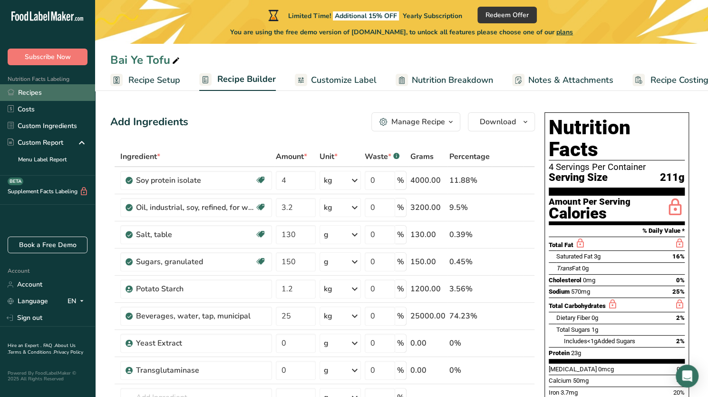
click at [32, 91] on link "Recipes" at bounding box center [47, 92] width 95 height 17
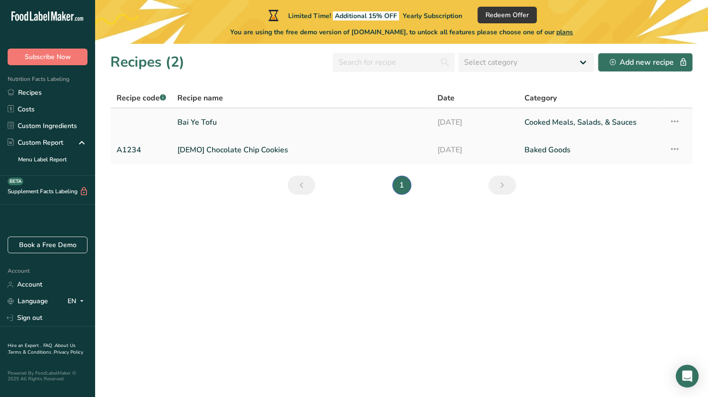
click at [207, 116] on link "Bai Ye Tofu" at bounding box center [301, 122] width 249 height 20
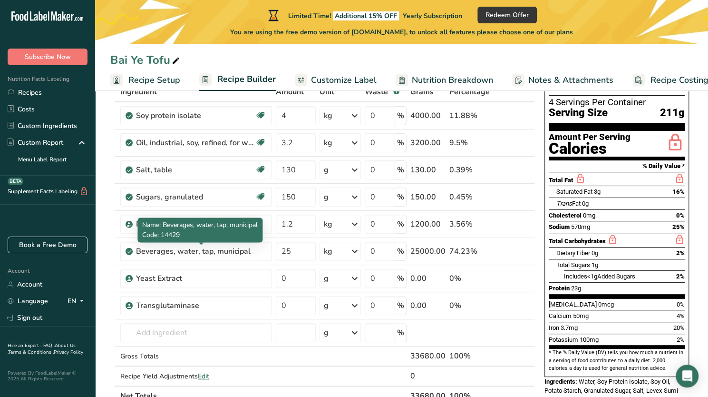
scroll to position [122, 0]
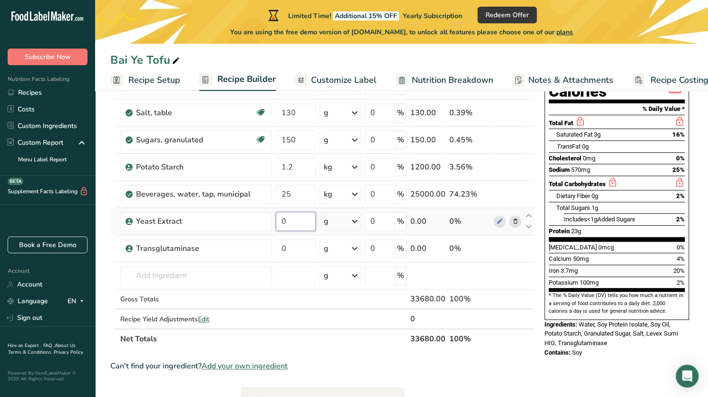
click at [305, 219] on input "0" at bounding box center [296, 221] width 40 height 19
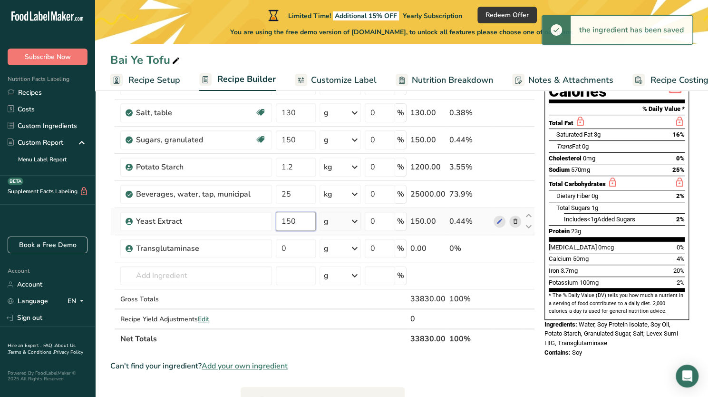
type input "150"
click at [299, 244] on input "0" at bounding box center [296, 248] width 40 height 19
type input "70"
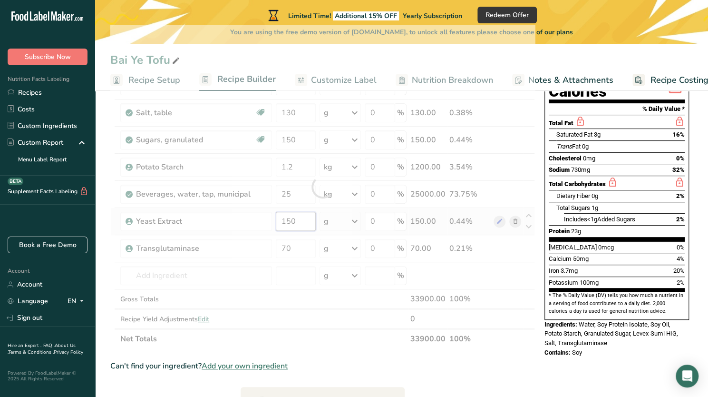
click at [300, 225] on div "Ingredient * Amount * Unit * Waste * .a-a{fill:#347362;}.b-a{fill:#fff;} Grams …" at bounding box center [322, 187] width 425 height 324
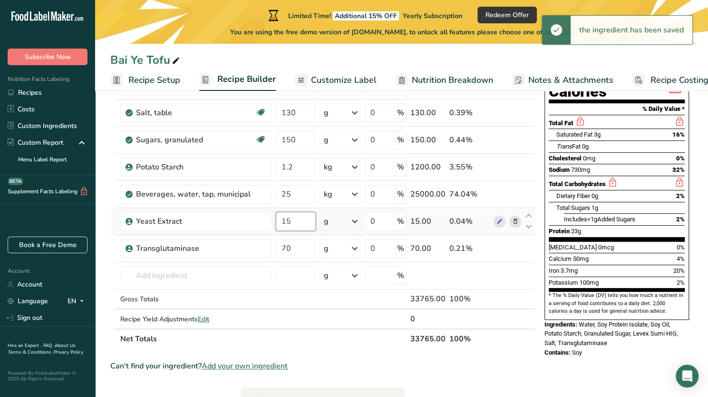
type input "1"
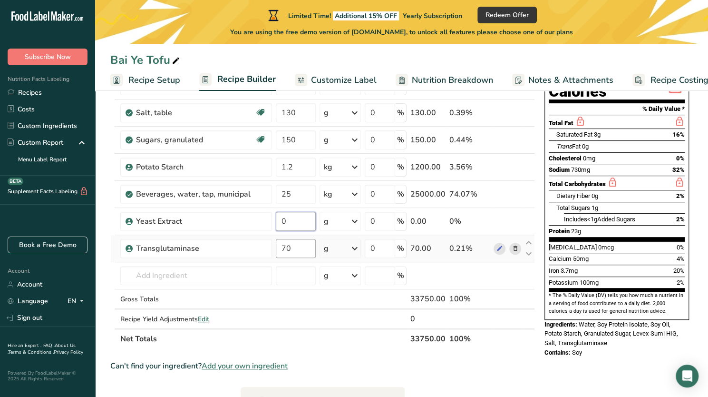
type input "0"
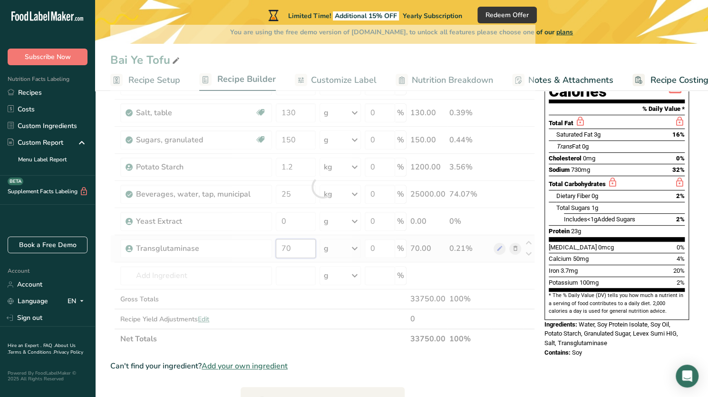
click at [310, 244] on div "Ingredient * Amount * Unit * Waste * .a-a{fill:#347362;}.b-a{fill:#fff;} Grams …" at bounding box center [322, 187] width 425 height 324
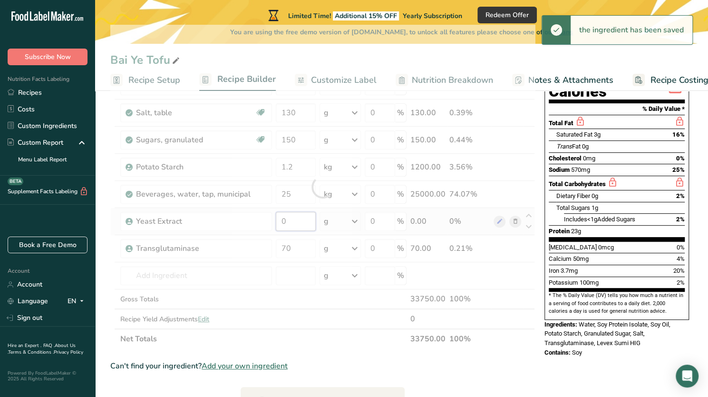
click at [302, 219] on div "Ingredient * Amount * Unit * Waste * .a-a{fill:#347362;}.b-a{fill:#fff;} Grams …" at bounding box center [322, 187] width 425 height 324
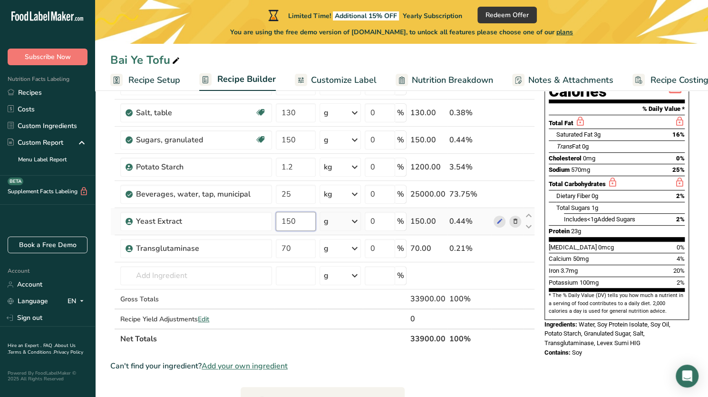
type input "150"
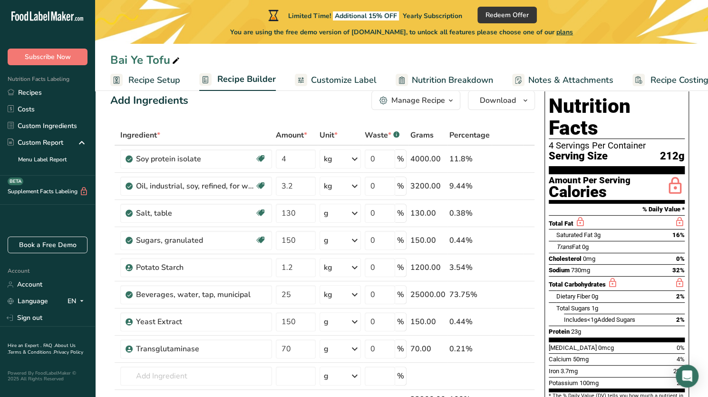
scroll to position [0, 0]
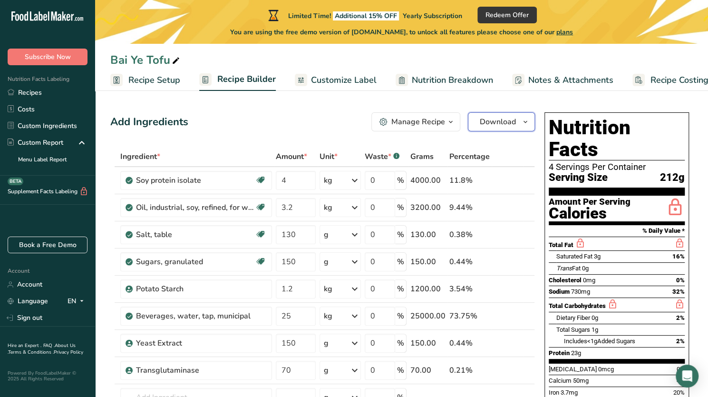
click at [519, 124] on button "Download" at bounding box center [501, 121] width 67 height 19
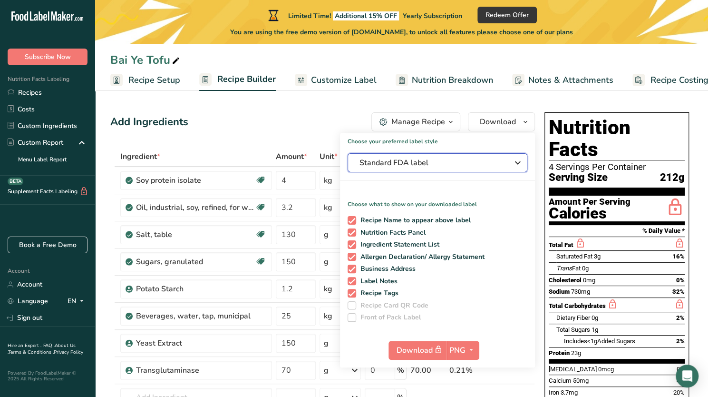
click at [453, 169] on button "Standard FDA label" at bounding box center [438, 162] width 180 height 19
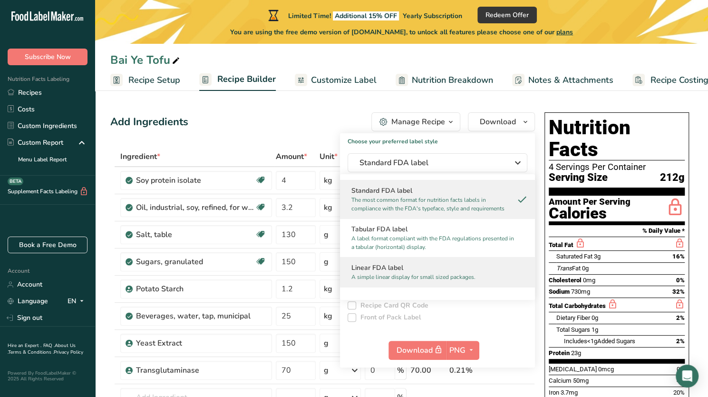
click at [430, 263] on h2 "Linear FDA label" at bounding box center [438, 268] width 172 height 10
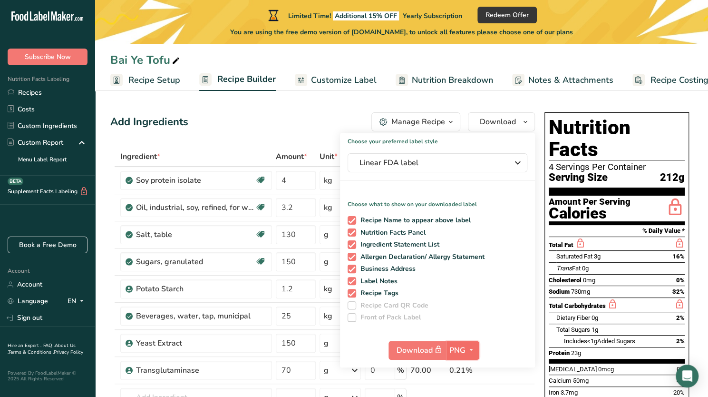
click at [455, 351] on span "PNG" at bounding box center [458, 349] width 16 height 11
click at [455, 366] on link "PNG" at bounding box center [464, 370] width 30 height 16
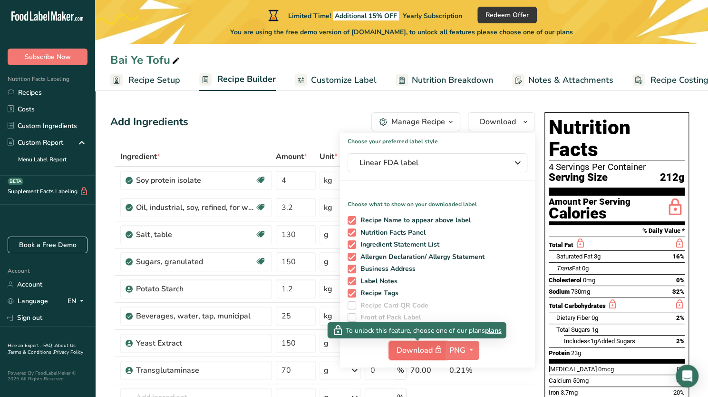
click at [436, 349] on icon "button" at bounding box center [438, 349] width 9 height 13
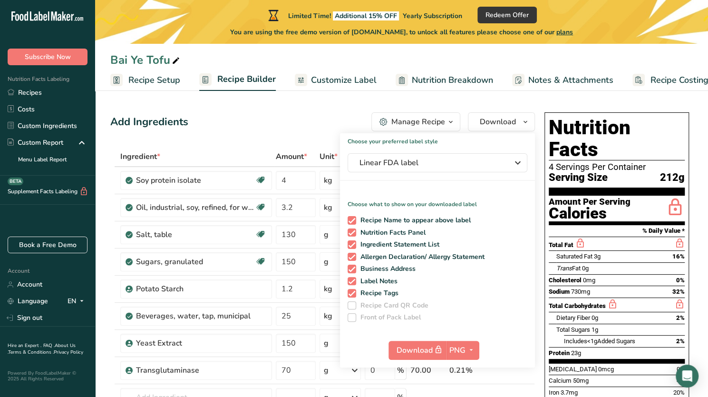
click at [281, 123] on div "Add Ingredients Manage Recipe Delete Recipe Duplicate Recipe Scale Recipe Save …" at bounding box center [322, 121] width 425 height 19
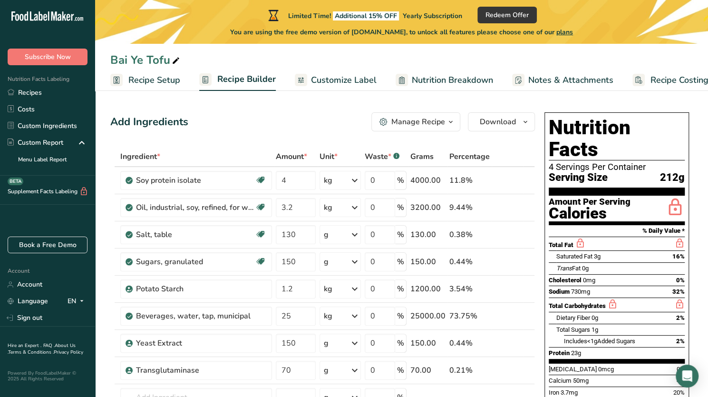
click at [566, 117] on h1 "Nutrition Facts" at bounding box center [617, 139] width 136 height 44
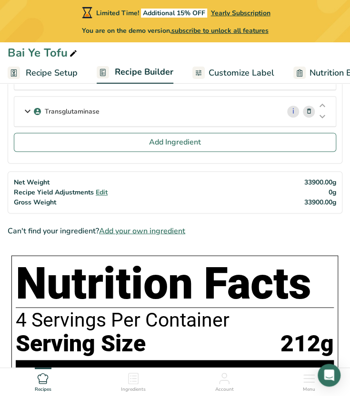
scroll to position [315, 0]
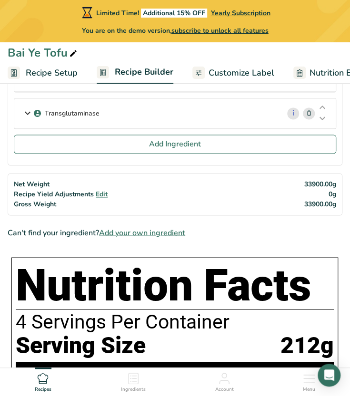
click at [102, 190] on span "Edit" at bounding box center [102, 194] width 12 height 9
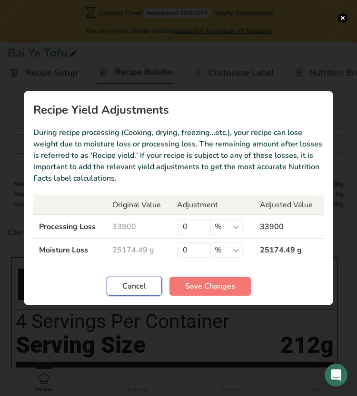
click at [136, 290] on span "Cancel" at bounding box center [134, 286] width 24 height 11
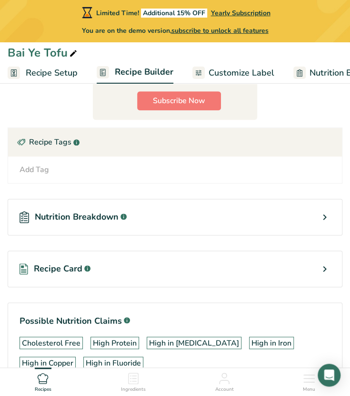
scroll to position [1306, 0]
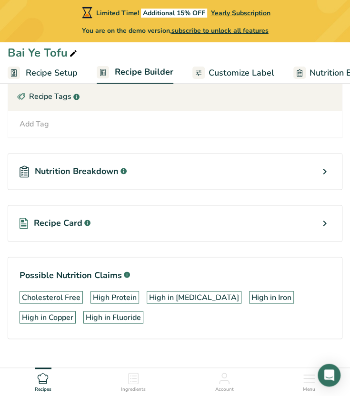
drag, startPoint x: 245, startPoint y: 188, endPoint x: 265, endPoint y: 174, distance: 24.3
click at [265, 174] on div "Nutrition Breakdown .a-a{fill:#347362;}.b-a{fill:#fff;} Recipe Card .a-a{fill:#…" at bounding box center [175, 197] width 334 height 119
click at [265, 174] on div "Nutrition Breakdown .a-a{fill:#347362;}.b-a{fill:#fff;}" at bounding box center [175, 171] width 334 height 37
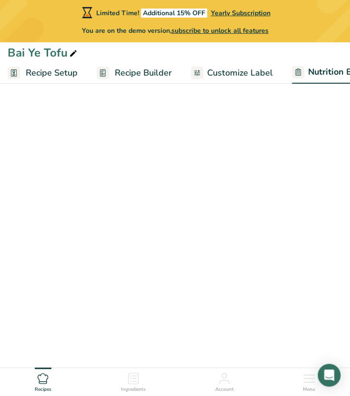
select select "Calories"
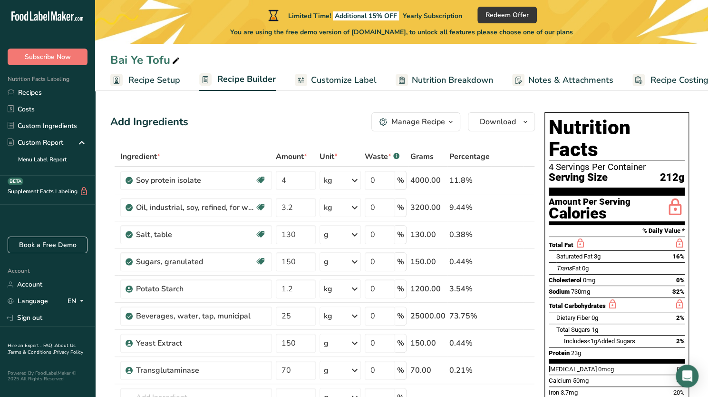
click at [436, 128] on button "Manage Recipe" at bounding box center [416, 121] width 89 height 19
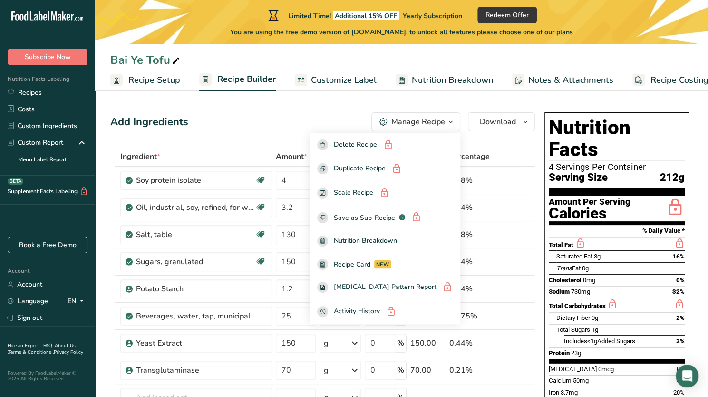
click at [288, 118] on div "Add Ingredients Manage Recipe Delete Recipe Duplicate Recipe Scale Recipe Save …" at bounding box center [322, 121] width 425 height 19
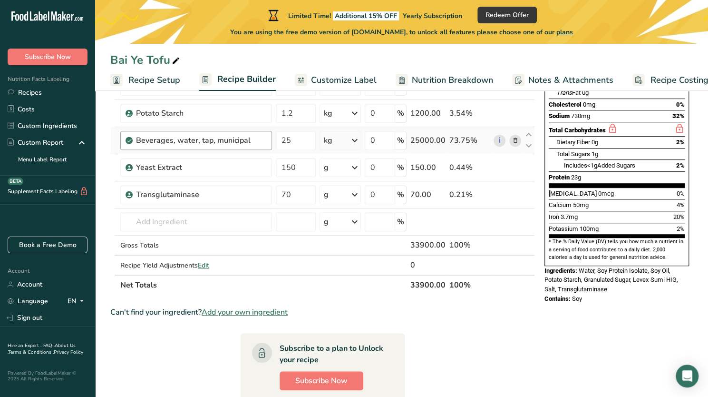
scroll to position [190, 0]
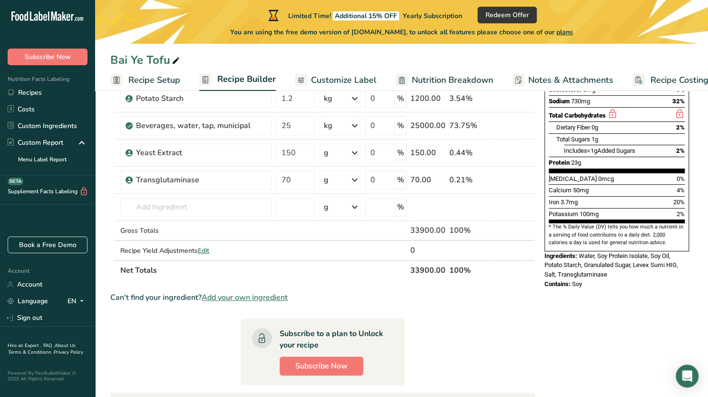
click at [146, 89] on link "Recipe Setup" at bounding box center [145, 79] width 70 height 21
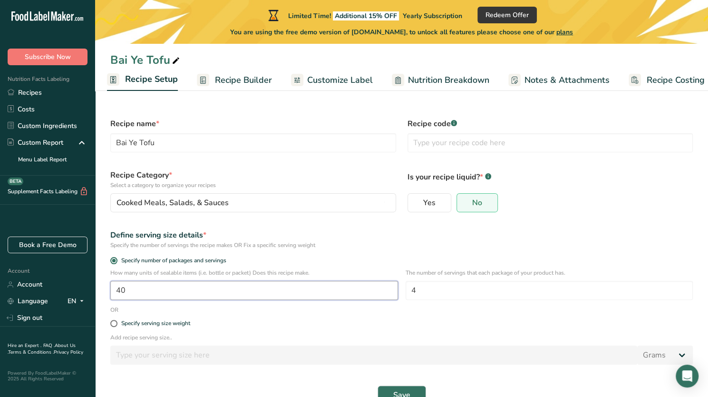
click at [249, 282] on input "40" at bounding box center [254, 290] width 288 height 19
click at [183, 318] on div "Specify serving size weight" at bounding box center [402, 323] width 594 height 19
click at [178, 324] on div "Specify serving size weight" at bounding box center [155, 323] width 69 height 7
click at [117, 324] on input "Specify serving size weight" at bounding box center [113, 323] width 6 height 6
radio input "true"
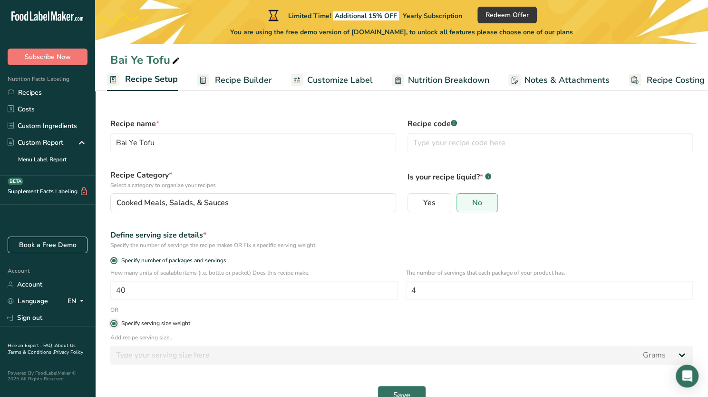
radio input "false"
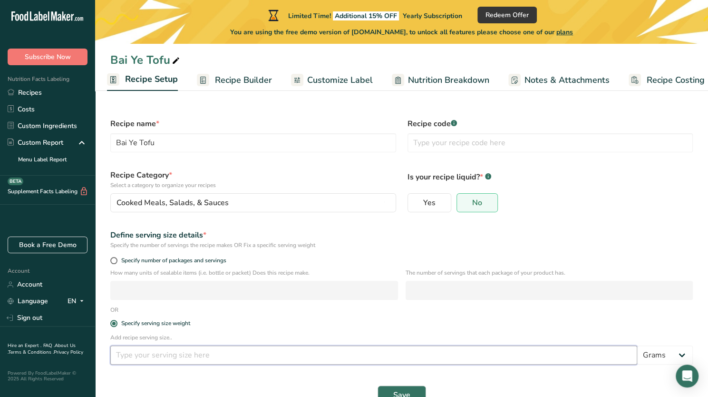
click at [191, 349] on input "number" at bounding box center [373, 354] width 527 height 19
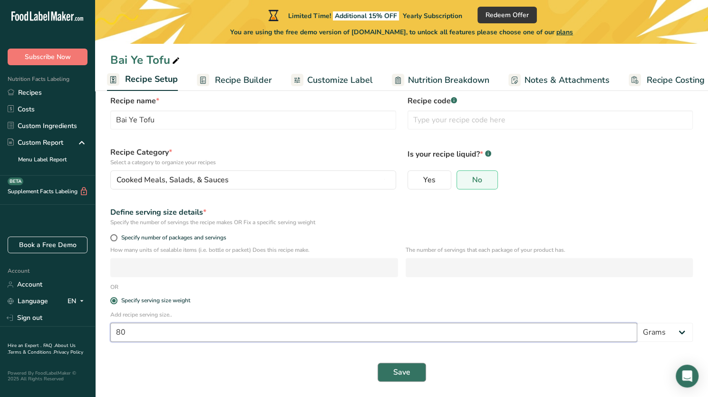
type input "80"
click at [387, 371] on button "Save" at bounding box center [402, 372] width 49 height 19
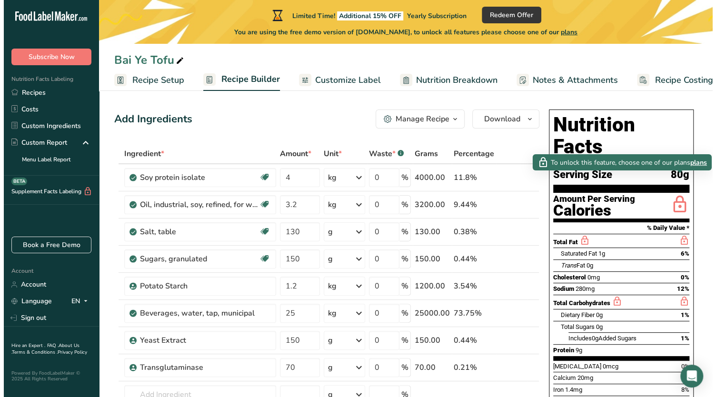
scroll to position [2, 0]
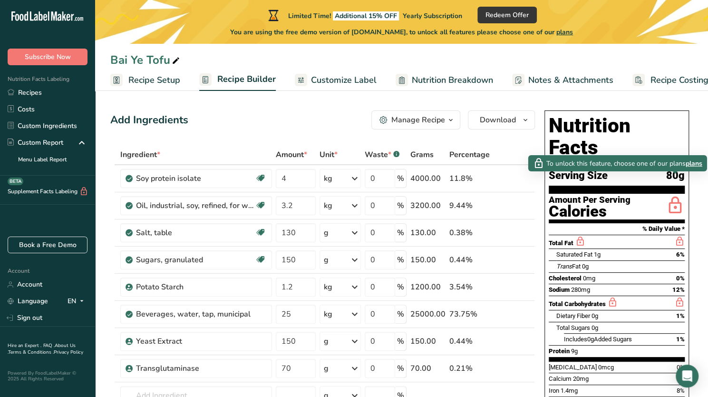
click at [692, 163] on span "plans" at bounding box center [694, 163] width 17 height 10
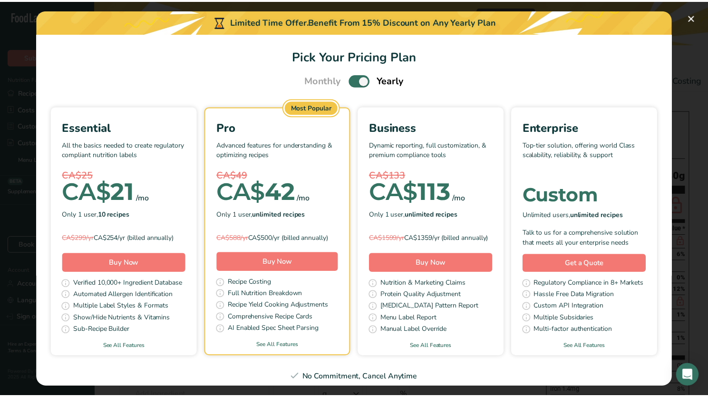
scroll to position [0, 0]
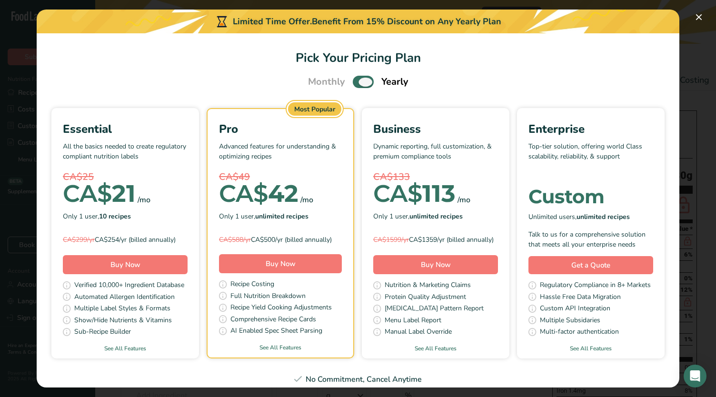
click at [356, 83] on span "Pick Your Pricing Plan Modal" at bounding box center [363, 82] width 21 height 12
click at [356, 83] on input "Pick Your Pricing Plan Modal" at bounding box center [356, 82] width 6 height 6
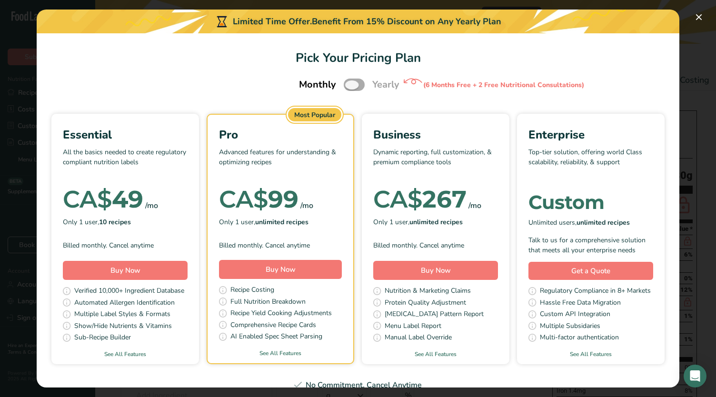
click at [356, 83] on span "Pick Your Pricing Plan Modal" at bounding box center [354, 85] width 21 height 12
click at [350, 83] on input "Pick Your Pricing Plan Modal" at bounding box center [347, 85] width 6 height 6
checkbox input "true"
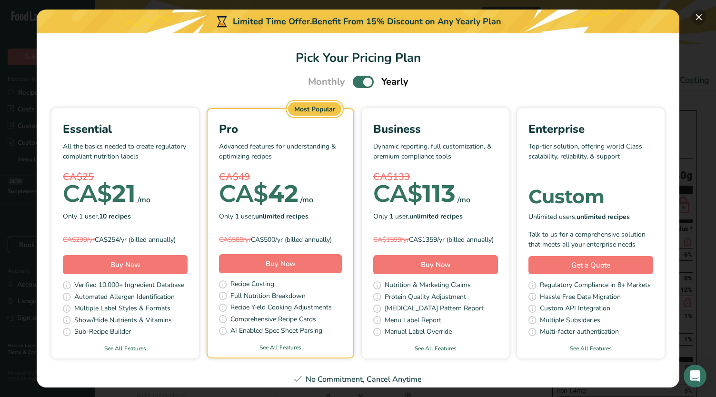
click at [698, 20] on button "Pick Your Pricing Plan Modal" at bounding box center [698, 17] width 15 height 15
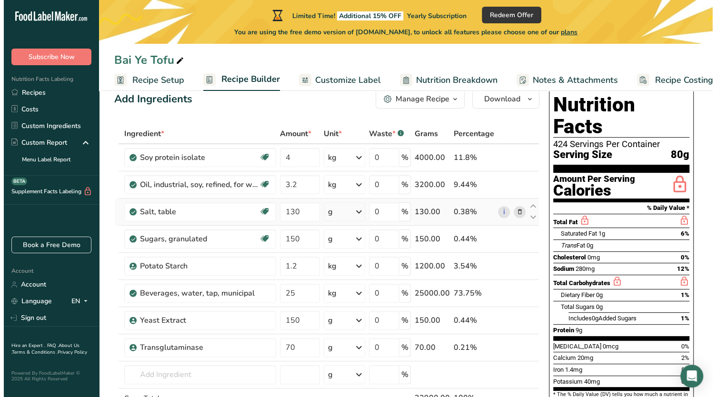
scroll to position [23, 0]
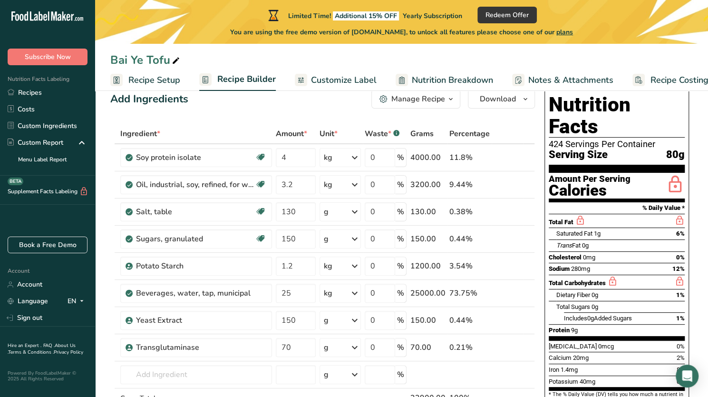
click at [286, 61] on div "Bai Ye Tofu" at bounding box center [401, 59] width 613 height 17
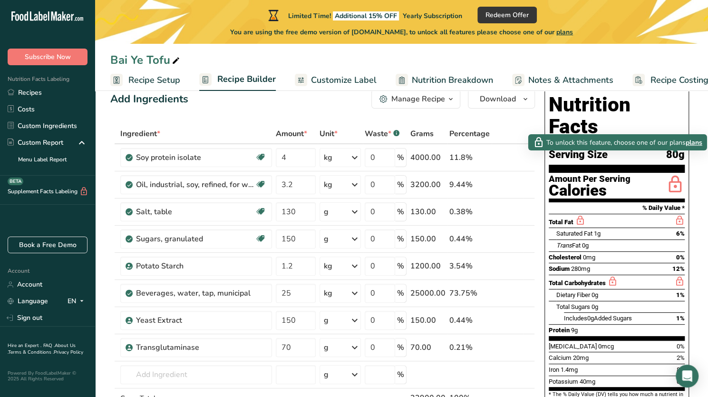
click at [683, 174] on icon at bounding box center [675, 185] width 19 height 22
click at [695, 140] on span "plans" at bounding box center [694, 143] width 17 height 10
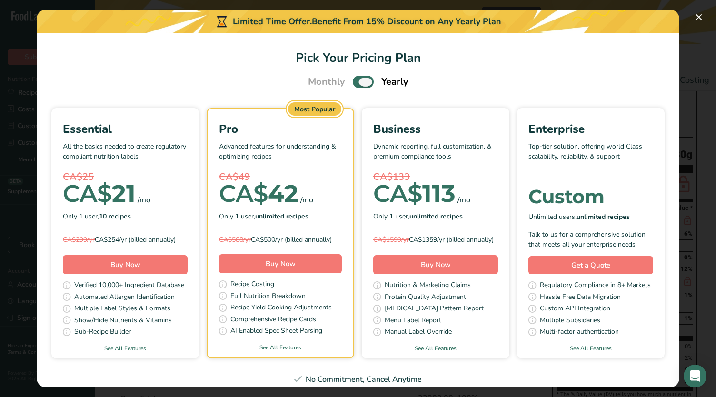
click at [359, 79] on span "Pick Your Pricing Plan Modal" at bounding box center [363, 82] width 21 height 12
click at [359, 79] on input "Pick Your Pricing Plan Modal" at bounding box center [356, 82] width 6 height 6
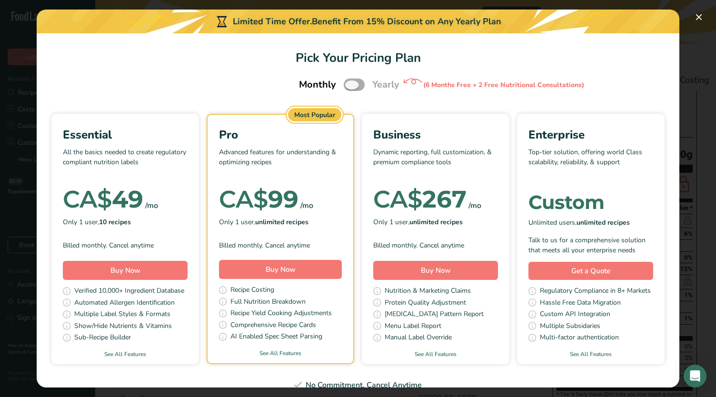
click at [359, 79] on label "Pick Your Pricing Plan Modal" at bounding box center [354, 85] width 21 height 12
click at [350, 82] on input "Pick Your Pricing Plan Modal" at bounding box center [347, 85] width 6 height 6
checkbox input "true"
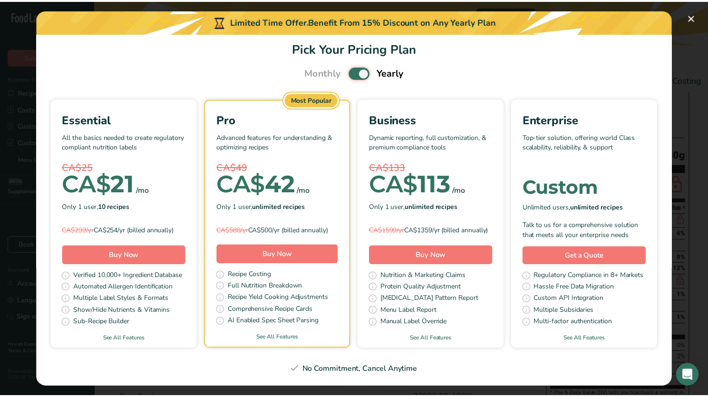
scroll to position [22, 0]
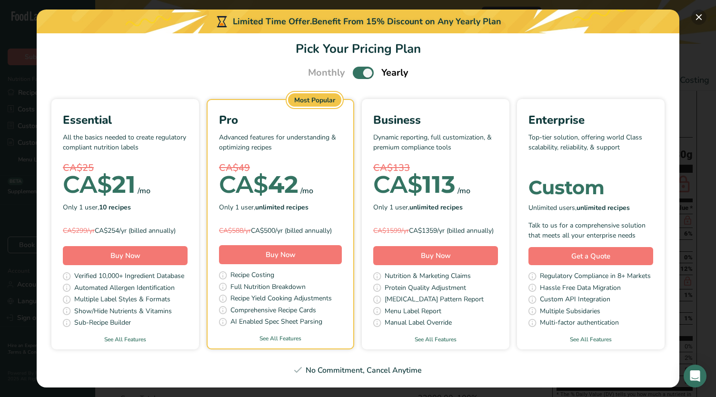
click at [693, 20] on button "Pick Your Pricing Plan Modal" at bounding box center [698, 17] width 15 height 15
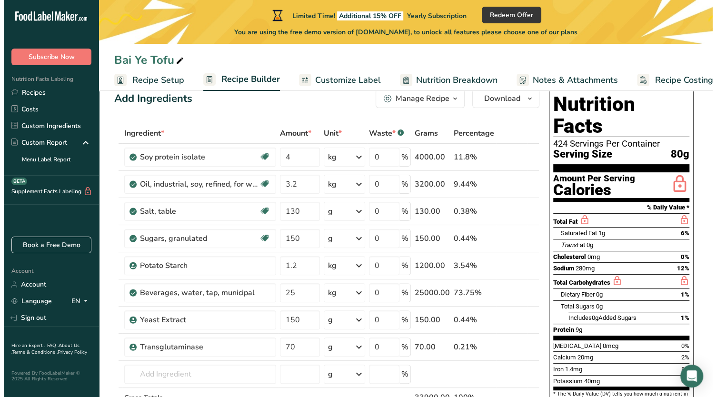
scroll to position [24, 0]
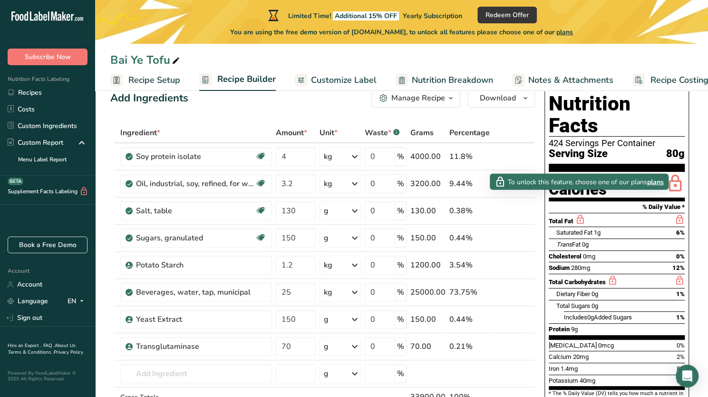
click at [582, 214] on icon at bounding box center [580, 220] width 10 height 12
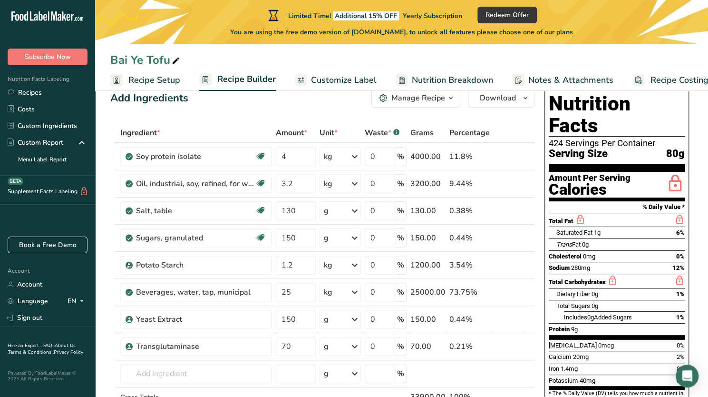
click at [571, 32] on span "plans" at bounding box center [565, 32] width 17 height 9
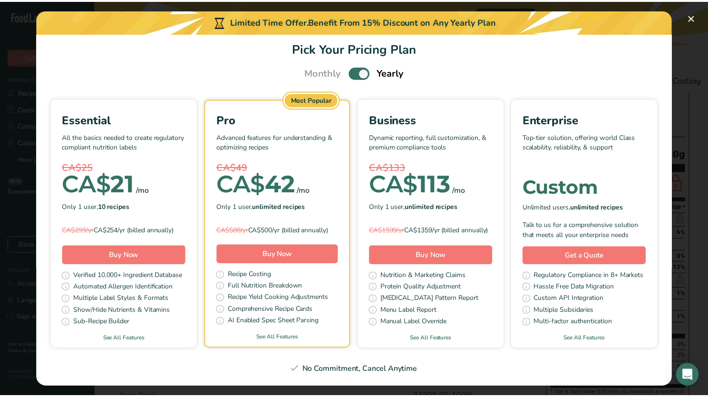
scroll to position [26, 0]
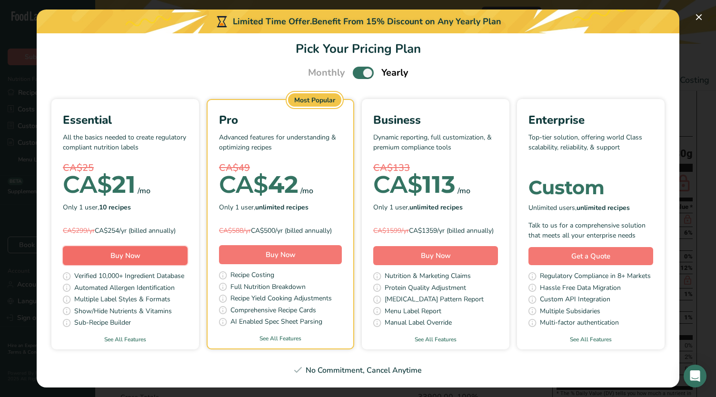
click at [140, 251] on span "Buy Now" at bounding box center [125, 256] width 30 height 10
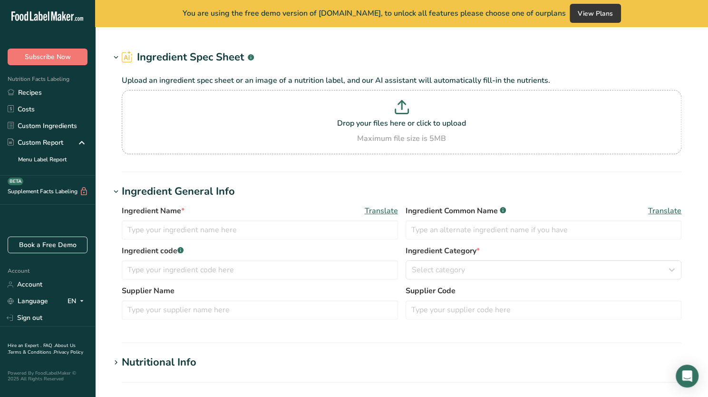
type input "[MEDICAL_DATA]"
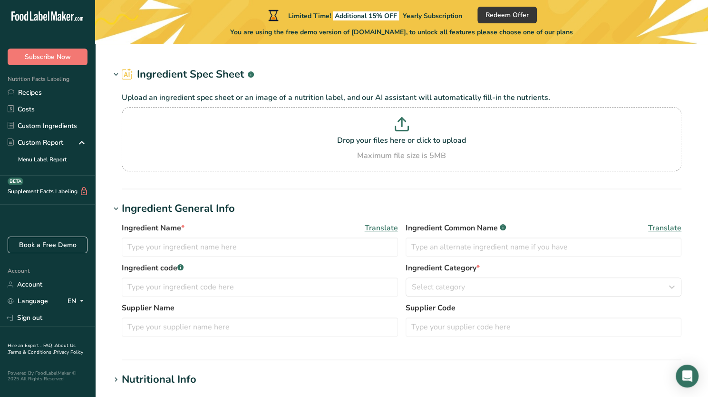
type input "Yeast Extract"
type input "Levex Sumi HIG"
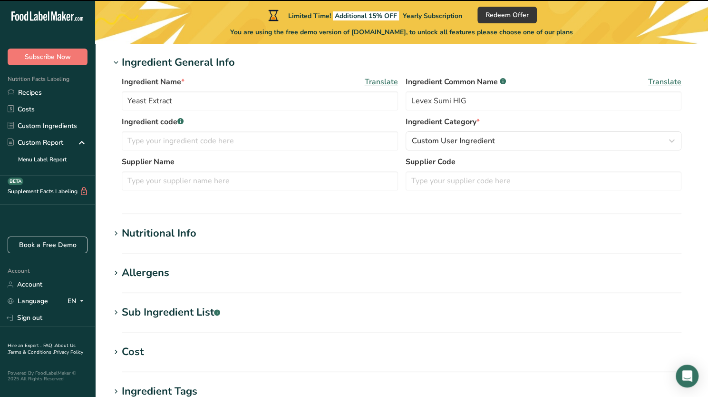
scroll to position [124, 0]
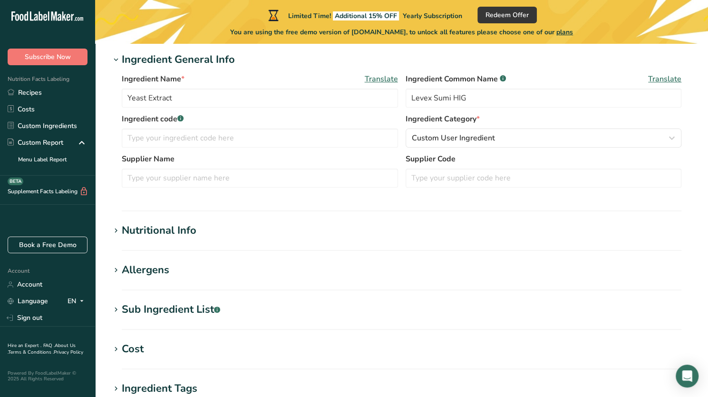
click at [438, 282] on section "Allergens Add any known allergens associated with your ingredient Soy Tree Nuts…" at bounding box center [401, 276] width 583 height 28
click at [128, 268] on div "Allergens" at bounding box center [146, 270] width 48 height 16
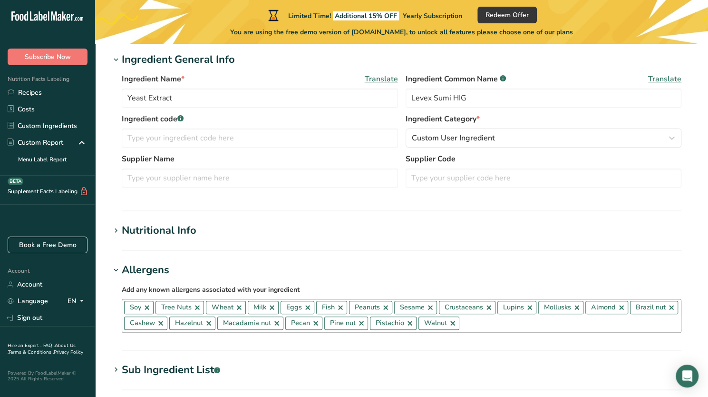
click at [145, 307] on link at bounding box center [147, 308] width 8 height 8
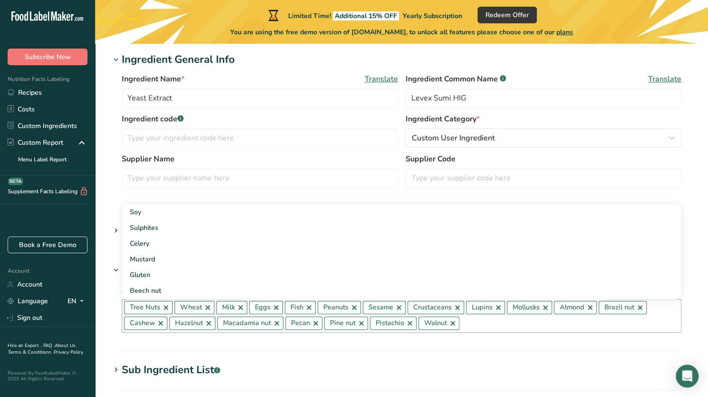
click at [167, 308] on link at bounding box center [166, 308] width 8 height 8
click at [155, 308] on link at bounding box center [158, 308] width 8 height 8
click at [148, 310] on link at bounding box center [149, 308] width 8 height 8
click at [148, 310] on span "Eggs" at bounding box center [141, 307] width 34 height 13
click at [149, 307] on link at bounding box center [151, 308] width 8 height 8
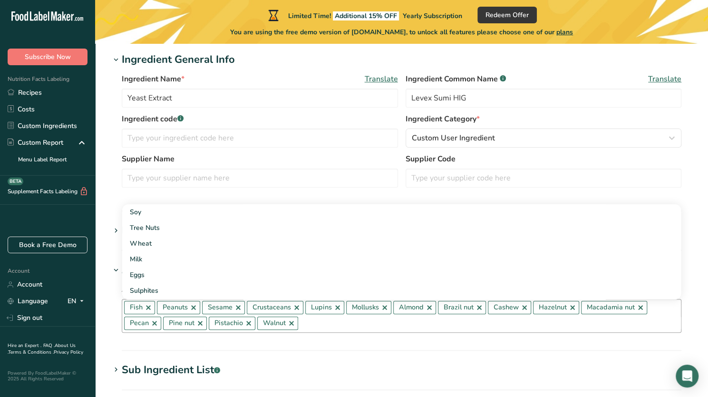
click at [149, 307] on link at bounding box center [149, 308] width 8 height 8
click at [149, 307] on span "Peanuts" at bounding box center [142, 307] width 25 height 10
click at [154, 307] on span "Peanuts" at bounding box center [142, 307] width 25 height 10
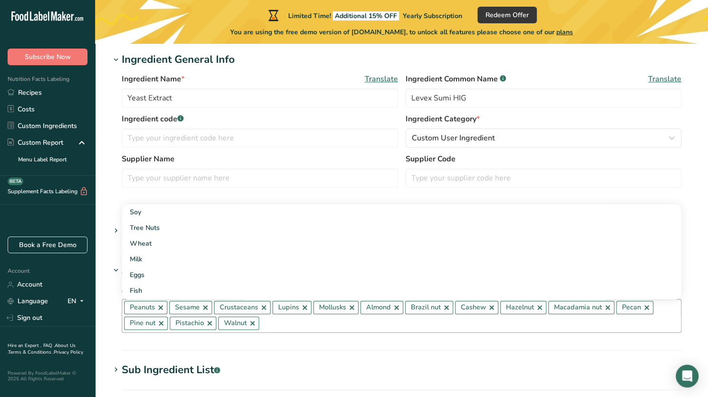
drag, startPoint x: 154, startPoint y: 307, endPoint x: 158, endPoint y: 307, distance: 4.8
click at [158, 307] on span "Peanuts" at bounding box center [145, 307] width 43 height 13
click at [158, 307] on link at bounding box center [161, 308] width 8 height 8
click at [158, 307] on span "Crustaceans" at bounding box center [149, 307] width 39 height 10
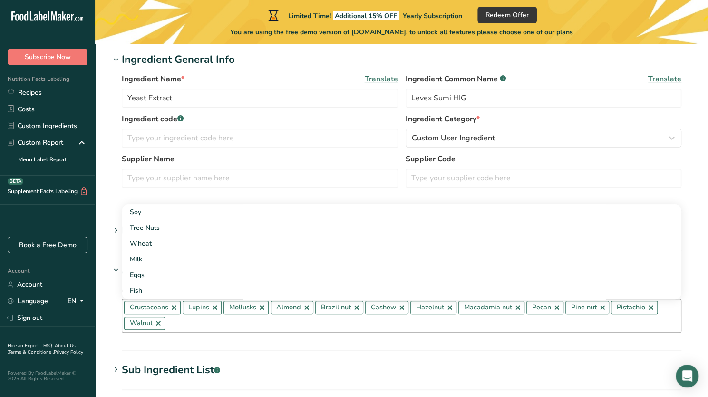
click at [172, 306] on link at bounding box center [174, 308] width 8 height 8
click at [158, 305] on link at bounding box center [157, 308] width 8 height 8
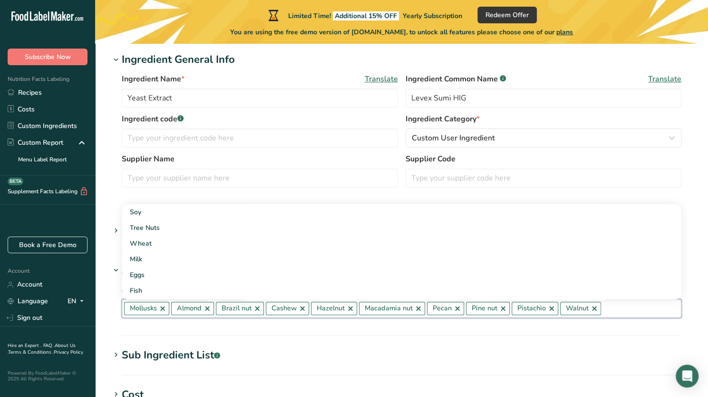
click at [161, 309] on link at bounding box center [163, 309] width 8 height 8
click at [158, 309] on link at bounding box center [161, 309] width 8 height 8
click at [164, 309] on link at bounding box center [166, 309] width 8 height 8
click at [164, 309] on link at bounding box center [161, 309] width 8 height 8
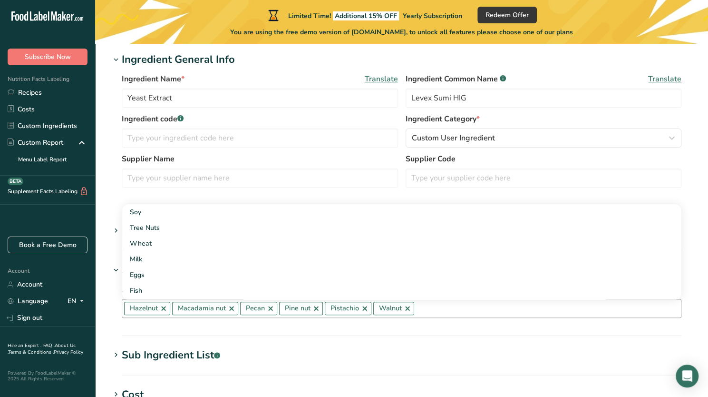
click at [164, 309] on link at bounding box center [164, 309] width 8 height 8
click at [164, 309] on span "Macadamia nut" at bounding box center [154, 308] width 48 height 10
click at [182, 309] on link at bounding box center [184, 309] width 8 height 8
click at [155, 309] on link at bounding box center [155, 309] width 8 height 8
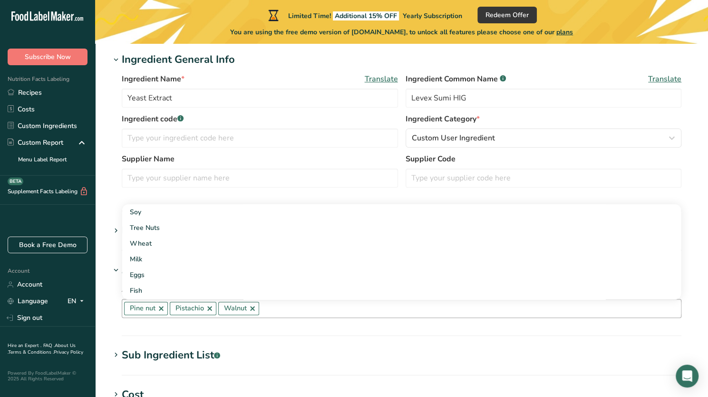
click at [157, 308] on link at bounding box center [161, 309] width 8 height 8
click at [163, 308] on link at bounding box center [164, 309] width 8 height 8
click at [156, 309] on link at bounding box center [159, 309] width 8 height 8
click at [223, 319] on div "Add any known allergens associated with your ingredient Soy Tree Nuts Wheat Mil…" at bounding box center [401, 301] width 583 height 46
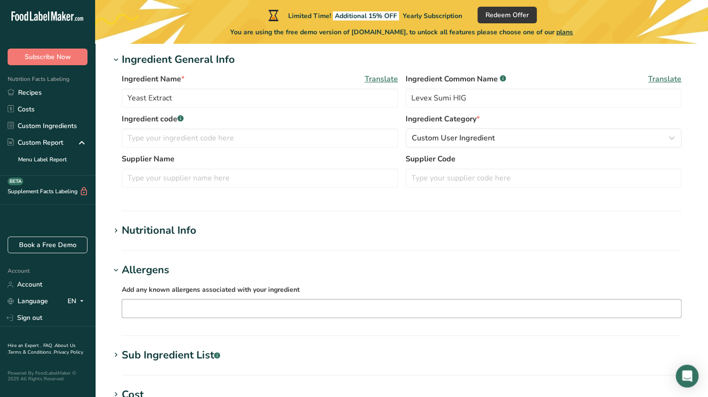
click at [457, 351] on h1 "Sub Ingredient List .a-a{fill:#347362;}.b-a{fill:#fff;}" at bounding box center [401, 355] width 583 height 16
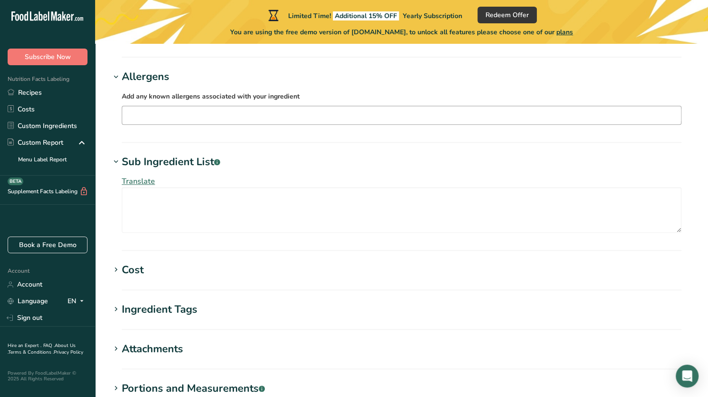
scroll to position [443, 0]
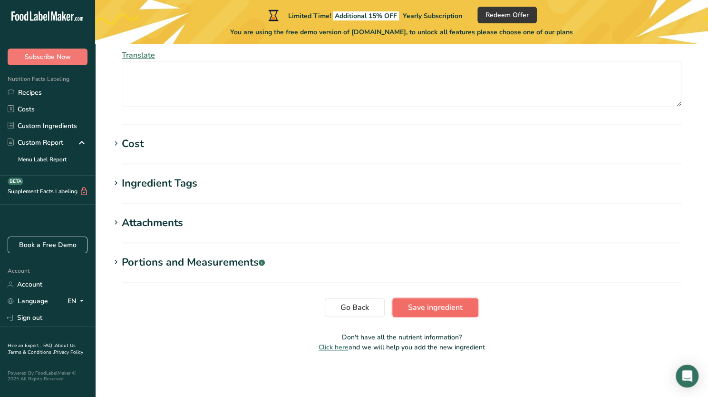
click at [432, 298] on button "Save ingredient" at bounding box center [436, 307] width 86 height 19
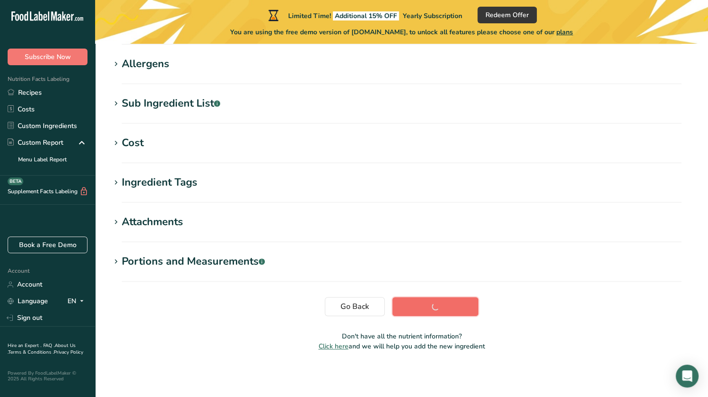
scroll to position [150, 0]
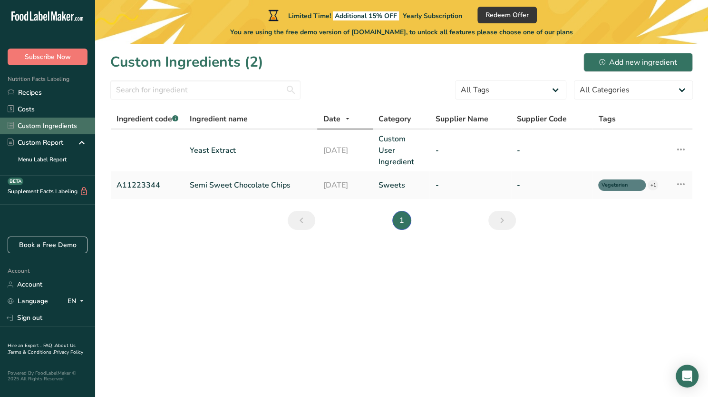
click at [44, 128] on link "Custom Ingredients" at bounding box center [47, 126] width 95 height 17
click at [630, 61] on div "Add new ingredient" at bounding box center [639, 62] width 78 height 11
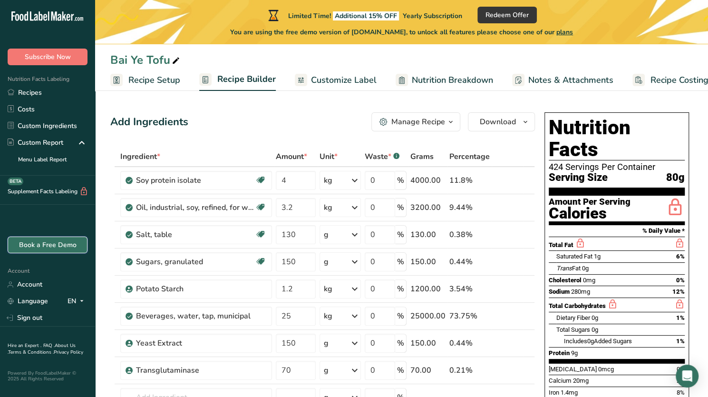
click at [41, 247] on link "Book a Free Demo" at bounding box center [48, 244] width 80 height 17
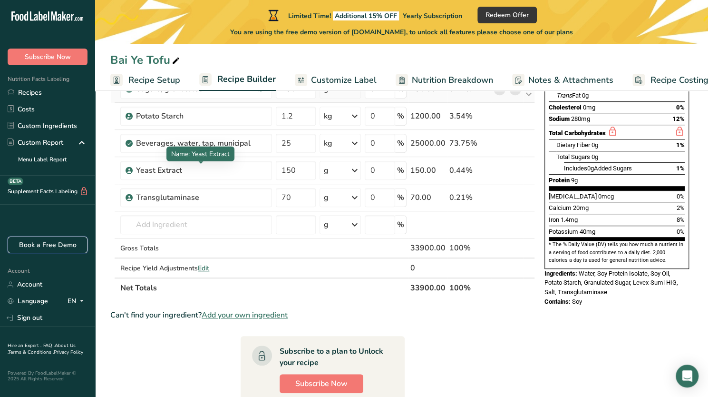
scroll to position [173, 0]
click at [320, 81] on span "Customize Label" at bounding box center [344, 80] width 66 height 13
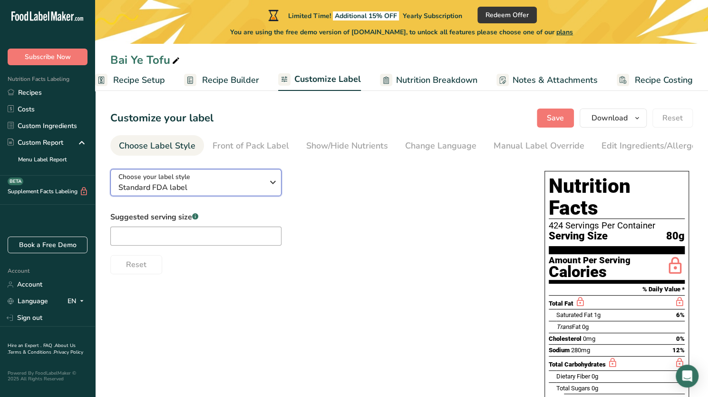
click at [214, 190] on span "Standard FDA label" at bounding box center [190, 187] width 145 height 11
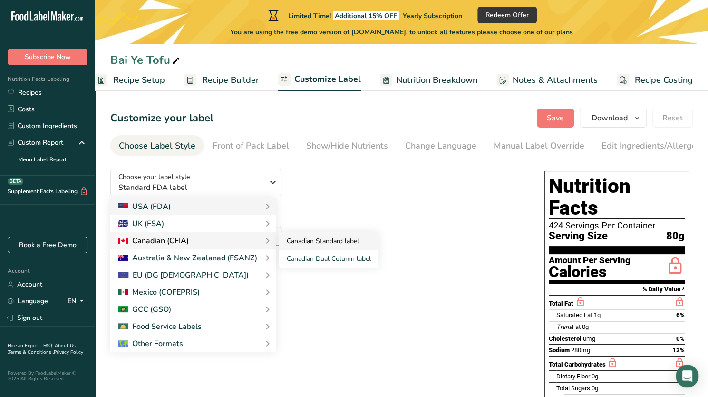
click at [309, 240] on link "Canadian Standard label" at bounding box center [328, 241] width 99 height 18
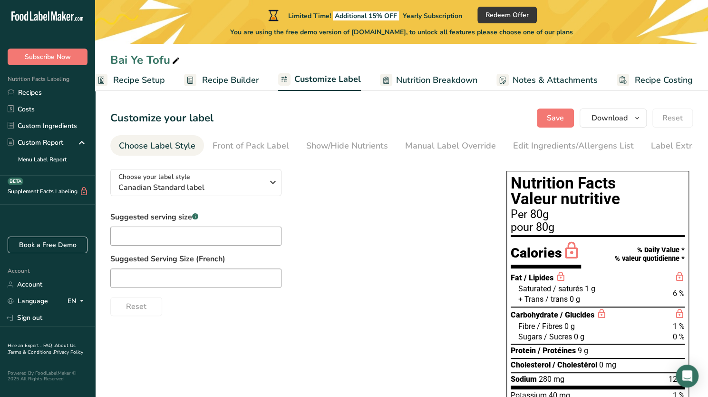
click at [309, 240] on div "Suggested serving size .a-a{fill:#347362;}.b-a{fill:#fff;} Suggested Serving Si…" at bounding box center [298, 263] width 377 height 105
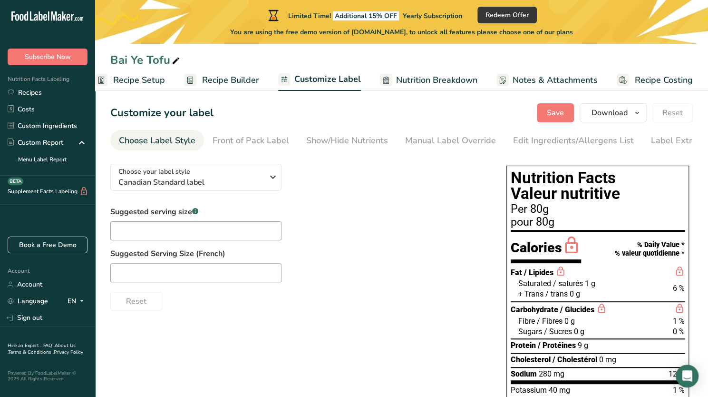
scroll to position [4, 0]
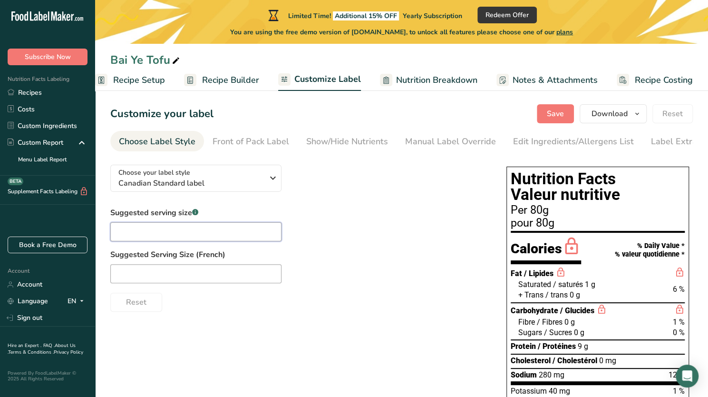
click at [230, 238] on input "text" at bounding box center [195, 231] width 171 height 19
type input "250"
click at [216, 265] on input "text" at bounding box center [195, 273] width 171 height 19
click at [240, 184] on span "Canadian Standard label" at bounding box center [190, 182] width 145 height 11
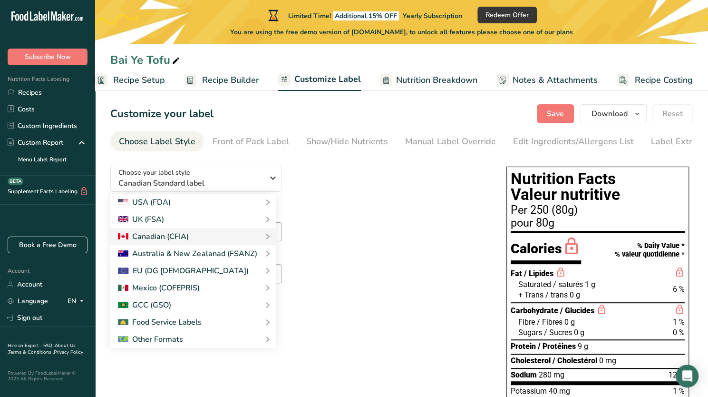
click at [349, 196] on div "Choose your label style Canadian Standard label USA (FDA) Standard FDA label Ta…" at bounding box center [298, 234] width 377 height 155
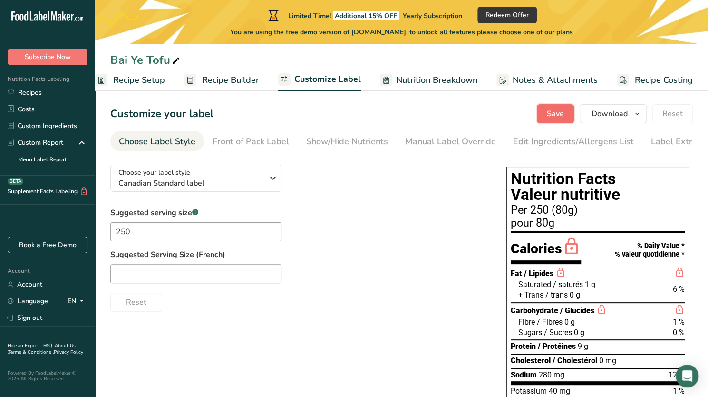
click at [557, 110] on span "Save" at bounding box center [555, 113] width 17 height 11
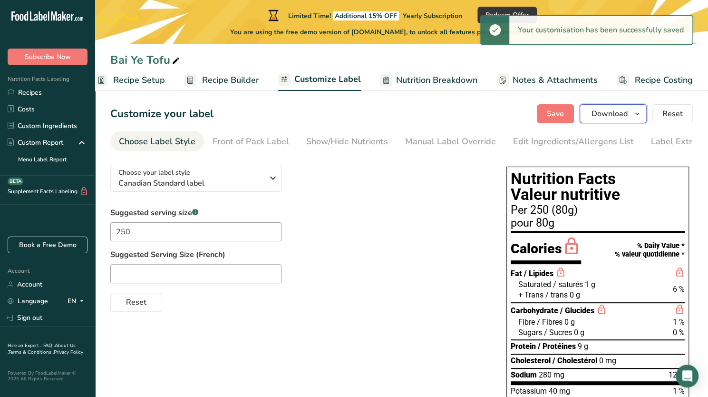
click at [622, 115] on span "Download" at bounding box center [610, 113] width 36 height 11
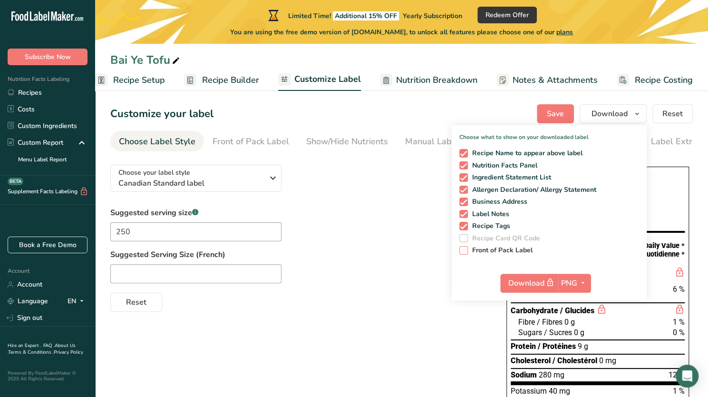
click at [496, 251] on span "Front of Pack Label" at bounding box center [500, 250] width 65 height 9
click at [466, 251] on input "Front of Pack Label" at bounding box center [463, 250] width 6 height 6
click at [496, 251] on span "Front of Pack Label" at bounding box center [500, 250] width 65 height 9
click at [466, 251] on input "Front of Pack Label" at bounding box center [463, 250] width 6 height 6
checkbox input "false"
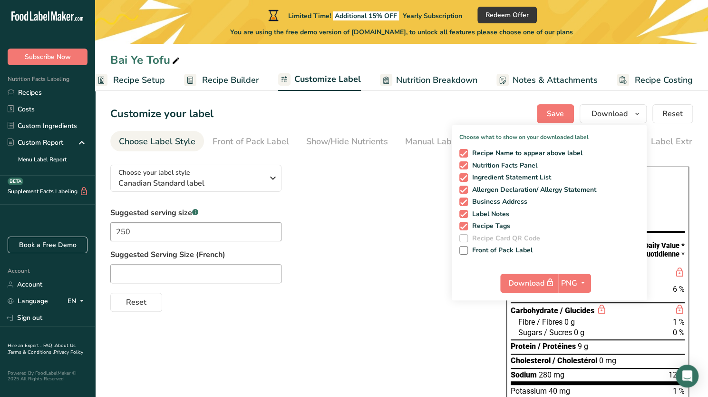
click at [421, 235] on div "Suggested serving size .a-a{fill:#347362;}.b-a{fill:#fff;} 250 Suggested Servin…" at bounding box center [298, 259] width 377 height 105
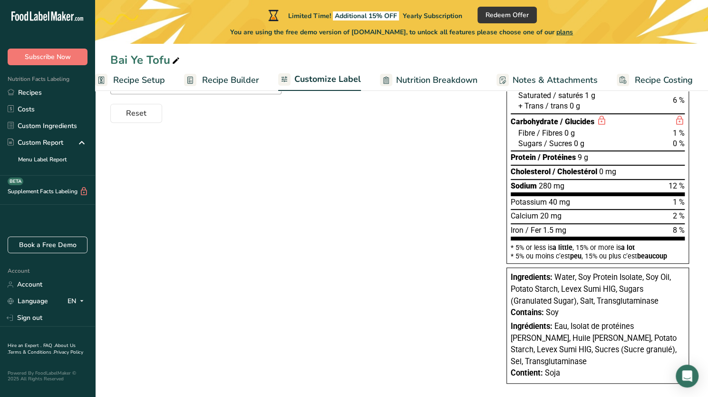
scroll to position [0, 0]
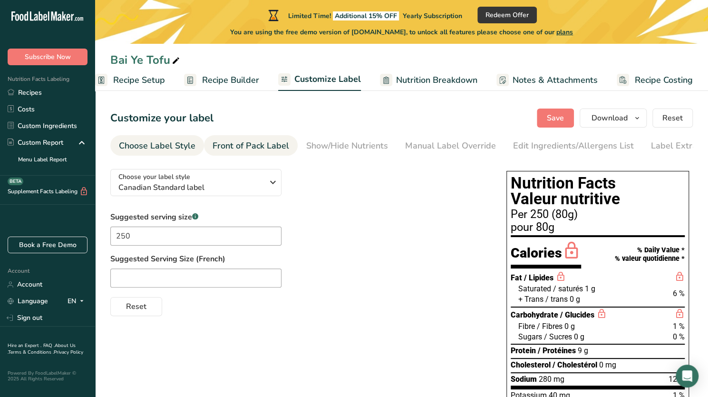
click at [243, 144] on div "Front of Pack Label" at bounding box center [251, 145] width 77 height 13
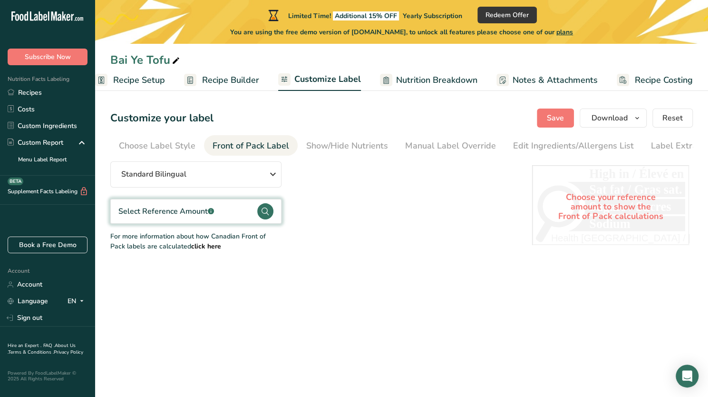
scroll to position [0, 21]
click at [251, 168] on button "Standard Bilingual" at bounding box center [195, 174] width 171 height 26
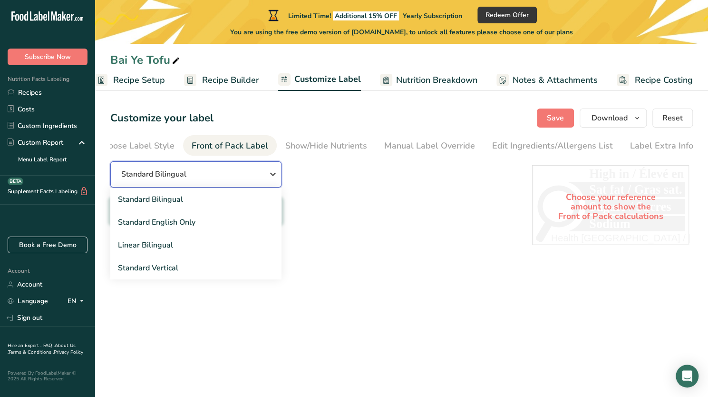
click at [251, 168] on button "Standard Bilingual" at bounding box center [195, 174] width 171 height 26
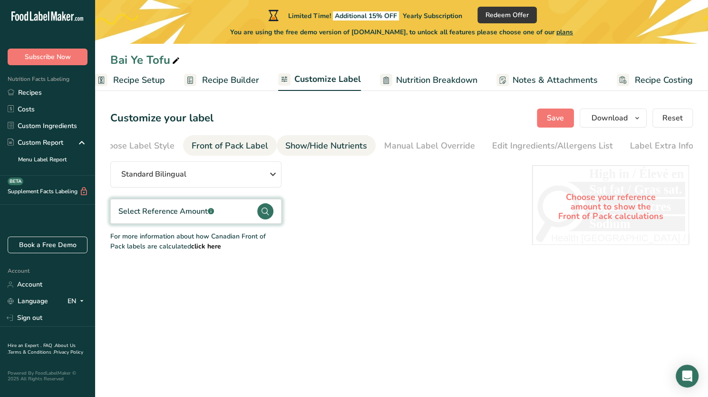
click at [314, 147] on div "Show/Hide Nutrients" at bounding box center [326, 145] width 82 height 13
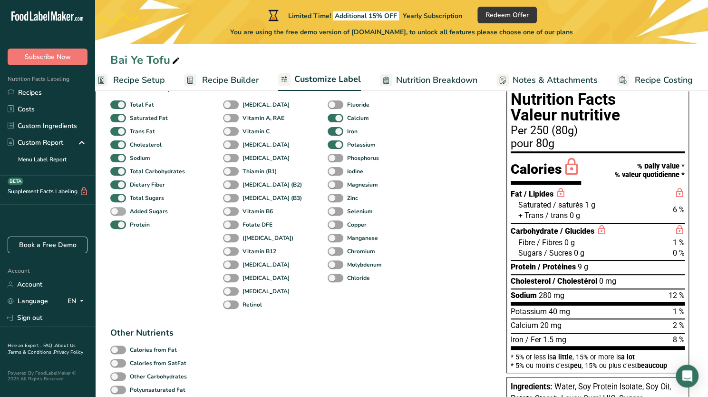
scroll to position [0, 0]
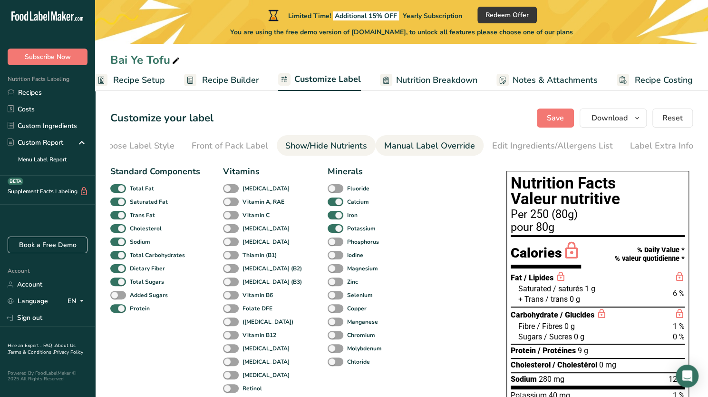
click at [384, 147] on div "Manual Label Override" at bounding box center [429, 145] width 91 height 13
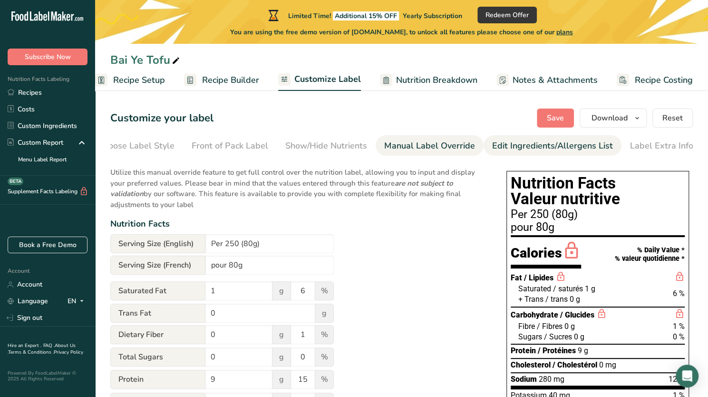
click at [521, 144] on div "Edit Ingredients/Allergens List" at bounding box center [552, 145] width 121 height 13
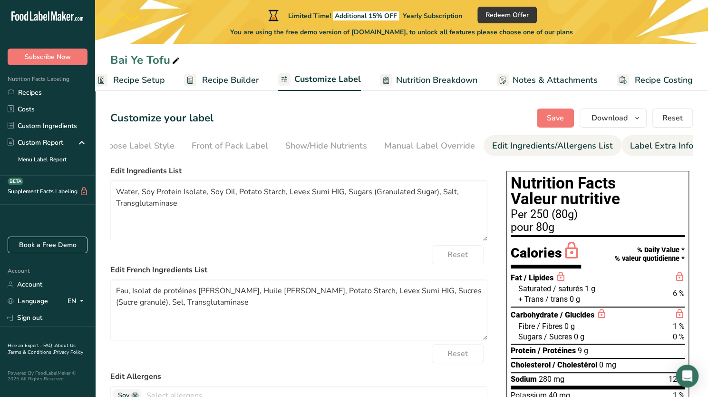
click at [660, 147] on div "Label Extra Info" at bounding box center [661, 145] width 63 height 13
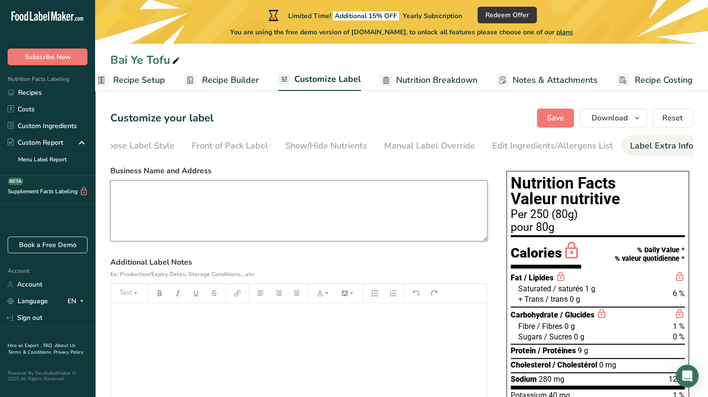
click at [420, 191] on textarea at bounding box center [298, 210] width 377 height 61
click at [300, 337] on div "﻿" at bounding box center [299, 362] width 376 height 119
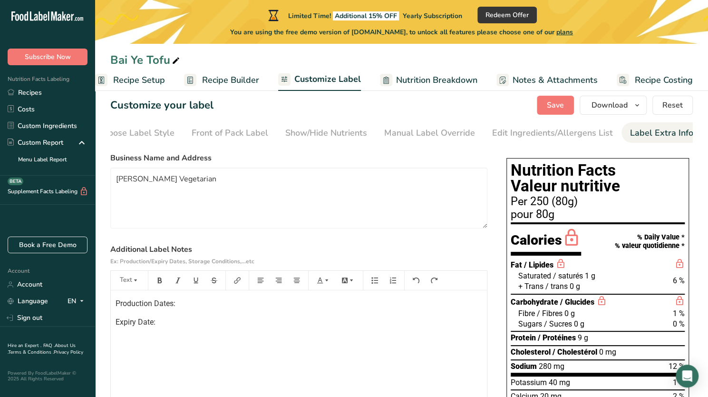
scroll to position [10, 0]
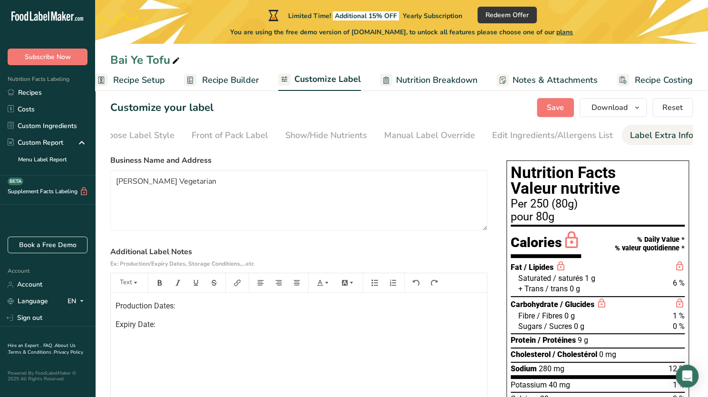
click at [192, 323] on p "Expiry Date:" at bounding box center [299, 324] width 367 height 11
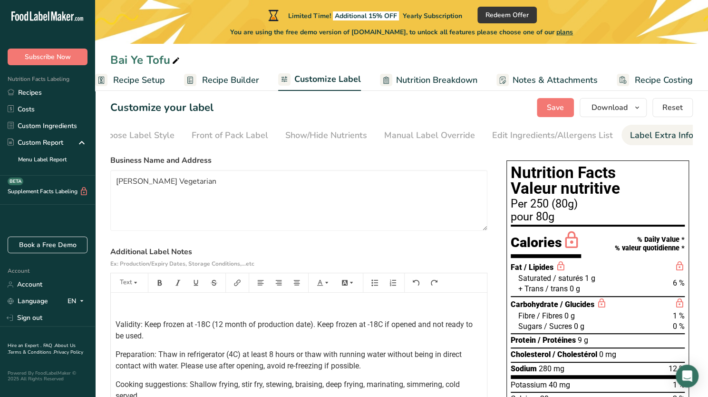
scroll to position [0, 0]
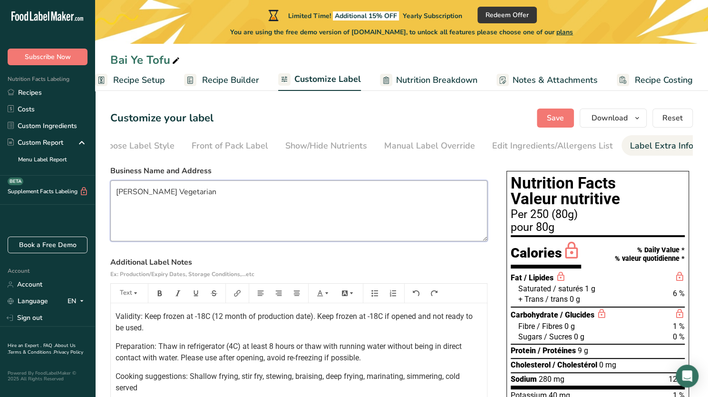
click at [194, 196] on textarea "[PERSON_NAME] Vegetarian" at bounding box center [298, 210] width 377 height 61
paste textarea "[STREET_ADDRESS][PERSON_NAME]"
click at [183, 206] on textarea "[PERSON_NAME] Vegetarian [STREET_ADDRESS][PERSON_NAME]" at bounding box center [298, 210] width 377 height 61
type textarea "[PERSON_NAME] Vegetarian [STREET_ADDRESS][PERSON_NAME]"
click at [549, 120] on span "Save" at bounding box center [555, 117] width 17 height 11
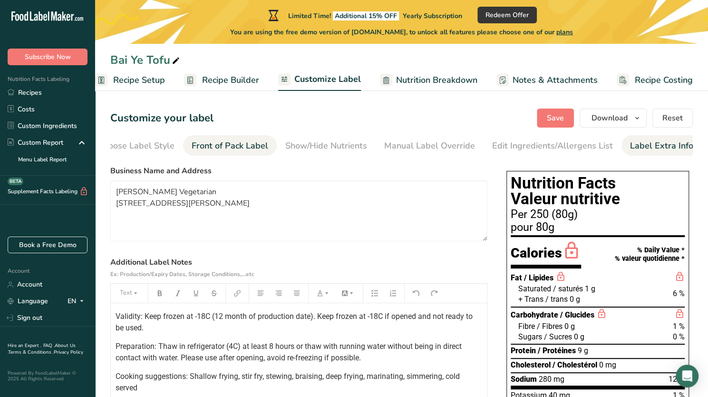
click at [256, 143] on div "Front of Pack Label" at bounding box center [230, 145] width 77 height 13
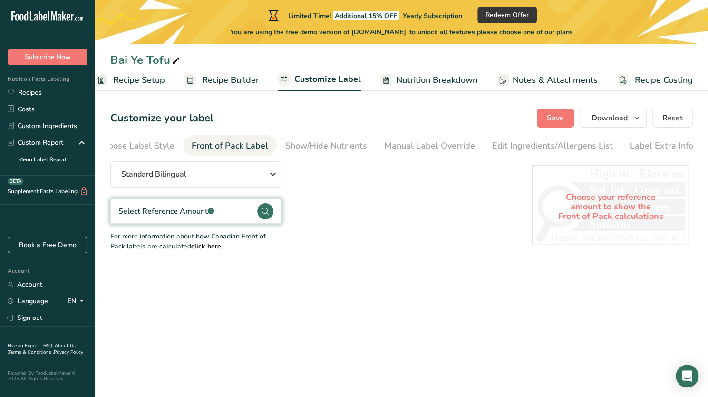
click at [587, 204] on div "Choose your reference amount to show the Front of Pack calculations" at bounding box center [610, 206] width 157 height 83
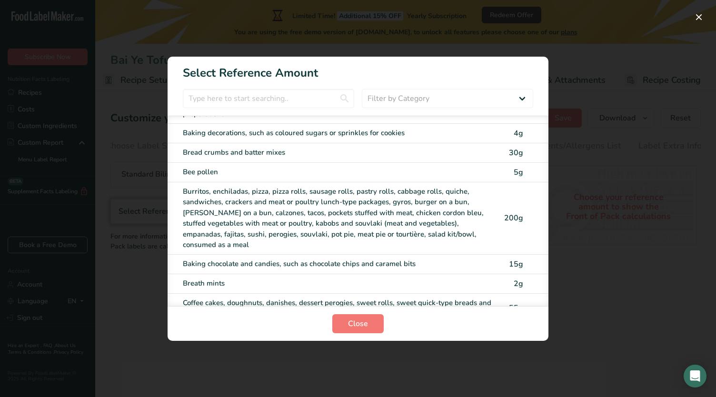
scroll to position [374, 0]
click at [284, 104] on input "FOP Category Selection Modal" at bounding box center [268, 98] width 171 height 19
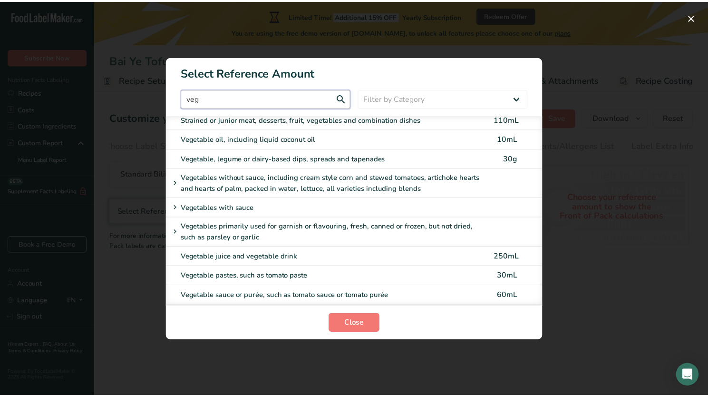
scroll to position [0, 0]
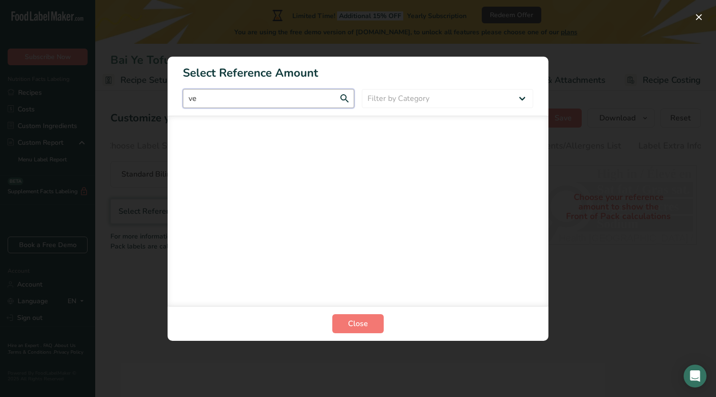
type input "v"
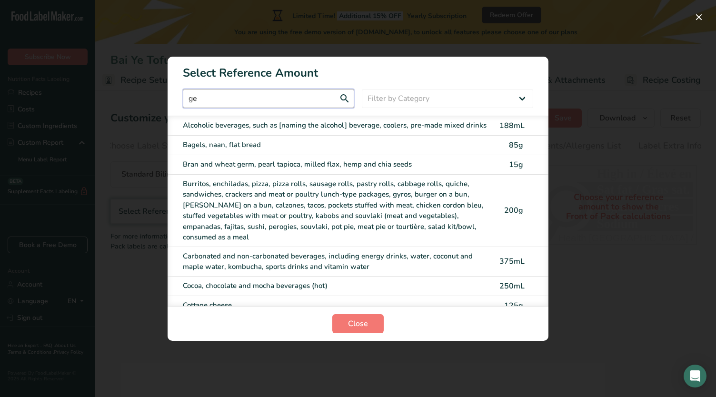
type input "g"
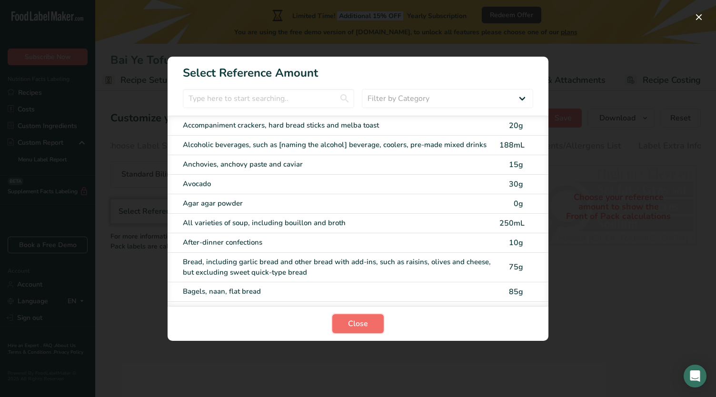
click at [373, 319] on button "Close" at bounding box center [357, 323] width 51 height 19
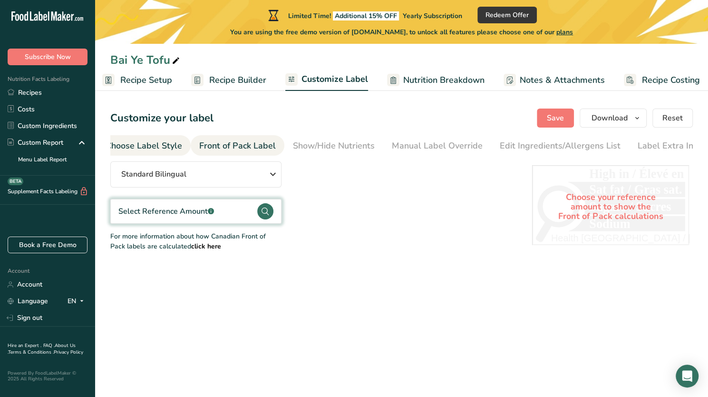
click at [167, 149] on div "Choose Label Style" at bounding box center [144, 145] width 77 height 13
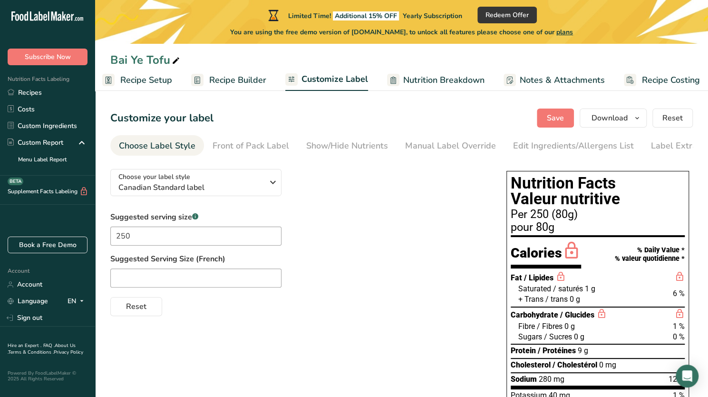
scroll to position [0, 15]
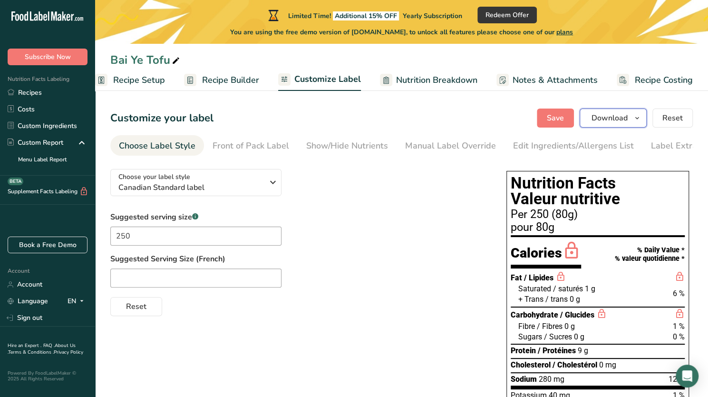
click at [608, 121] on span "Download" at bounding box center [610, 117] width 36 height 11
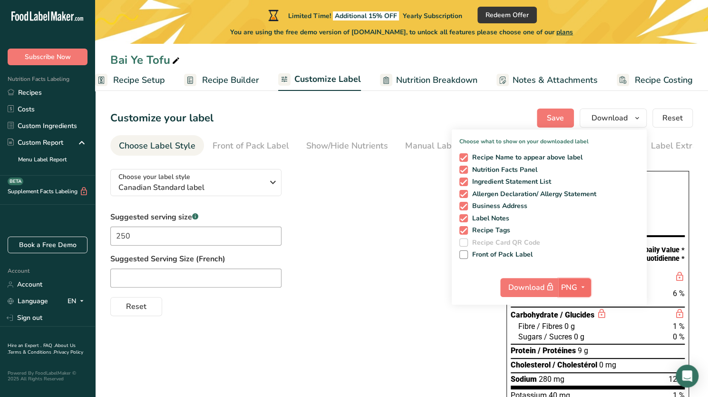
click at [580, 288] on span "button" at bounding box center [583, 287] width 11 height 11
click at [578, 351] on link "PDF" at bounding box center [576, 354] width 30 height 16
click at [572, 288] on span "PDF" at bounding box center [569, 287] width 15 height 11
click at [575, 311] on link "PNG" at bounding box center [575, 307] width 30 height 16
click at [434, 224] on div "Suggested serving size .a-a{fill:#347362;}.b-a{fill:#fff;} 250 Suggested Servin…" at bounding box center [298, 263] width 377 height 105
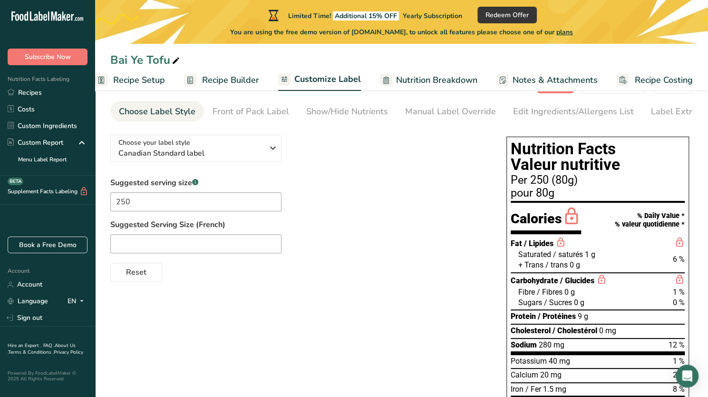
scroll to position [0, 0]
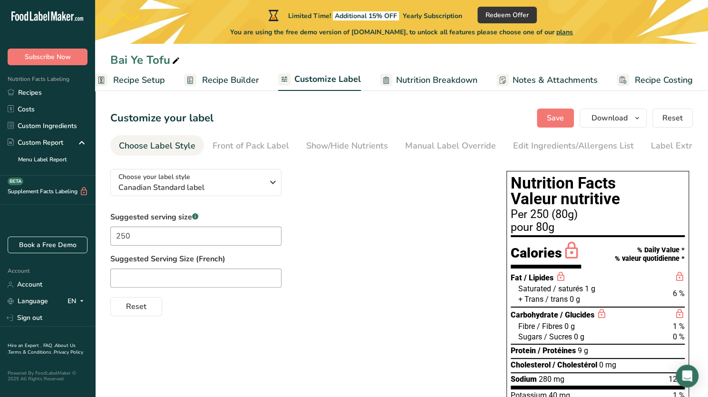
click at [295, 193] on div "Choose your label style Canadian Standard label USA (FDA) Standard FDA label Ta…" at bounding box center [298, 238] width 377 height 155
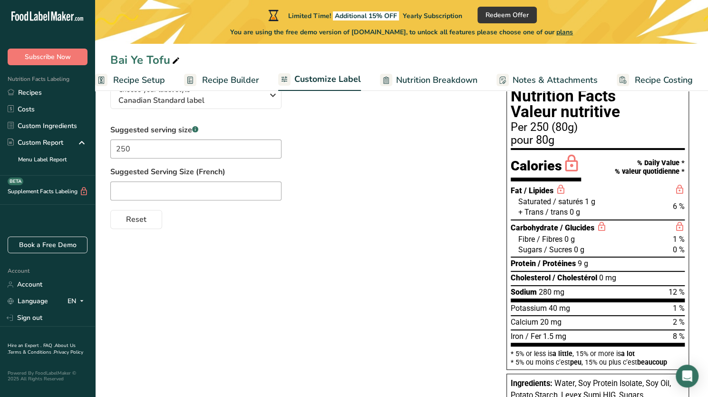
scroll to position [88, 0]
